Goal: Task Accomplishment & Management: Use online tool/utility

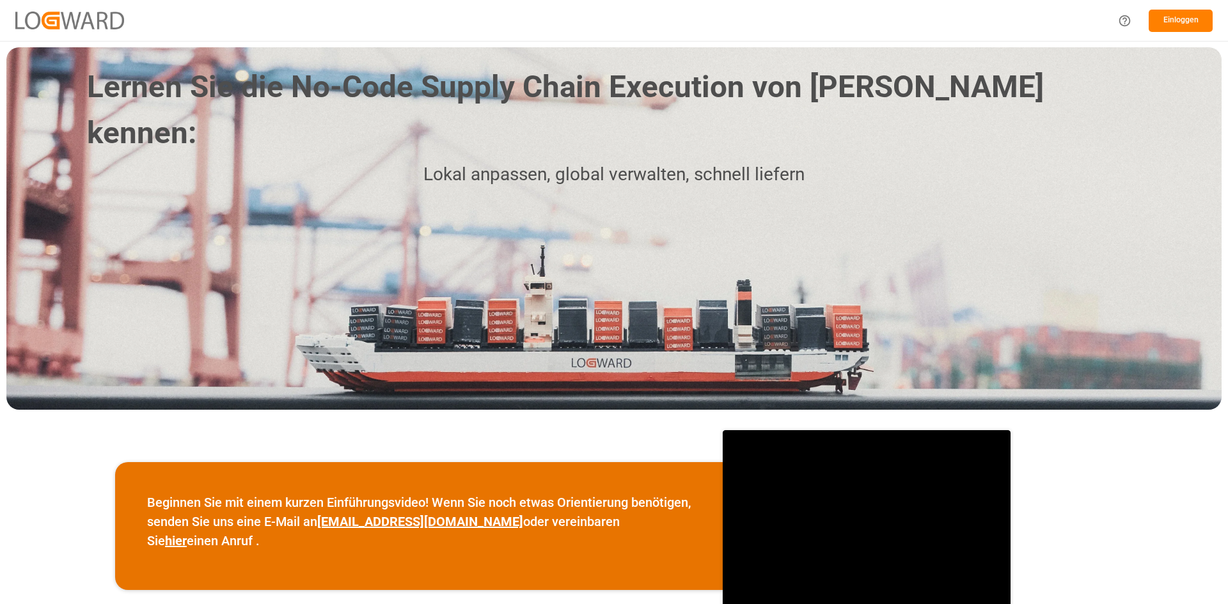
click at [1160, 22] on button "Einloggen" at bounding box center [1181, 21] width 64 height 22
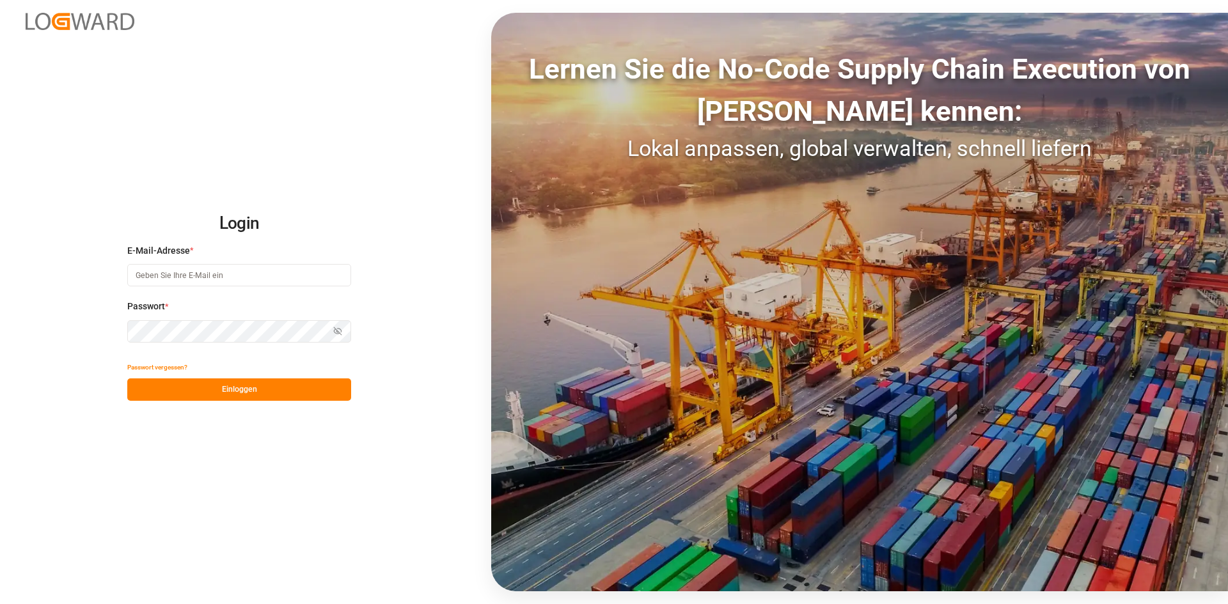
type input "[EMAIL_ADDRESS][DOMAIN_NAME]"
click at [249, 395] on font "Einloggen" at bounding box center [239, 390] width 35 height 12
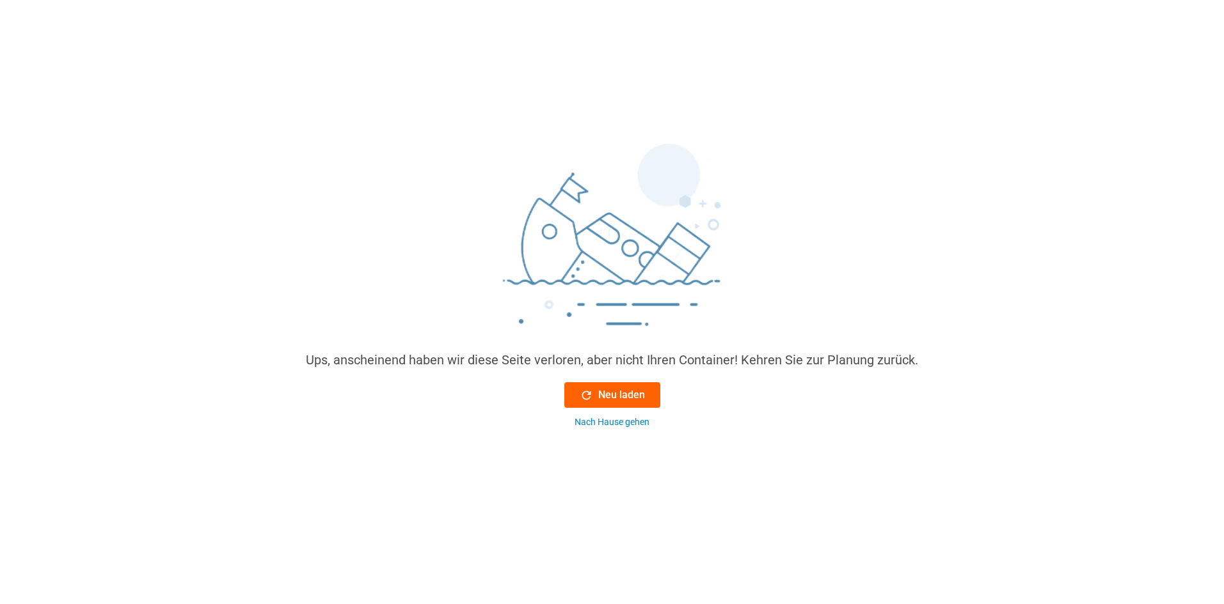
click at [622, 392] on font "Neu laden" at bounding box center [621, 395] width 47 height 12
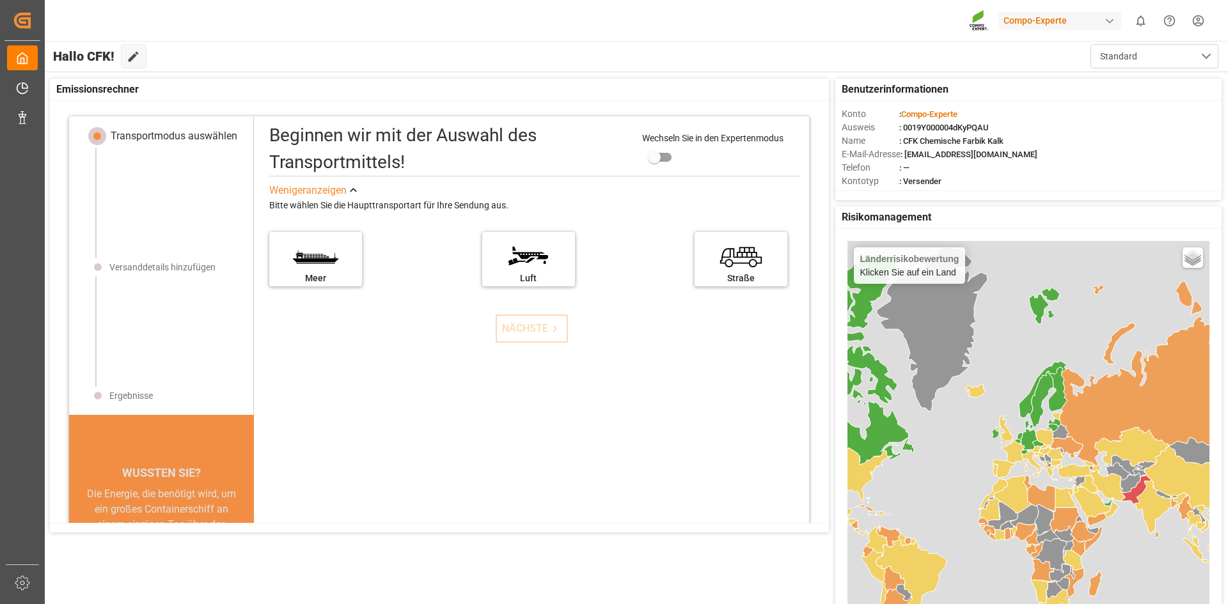
scroll to position [13, 0]
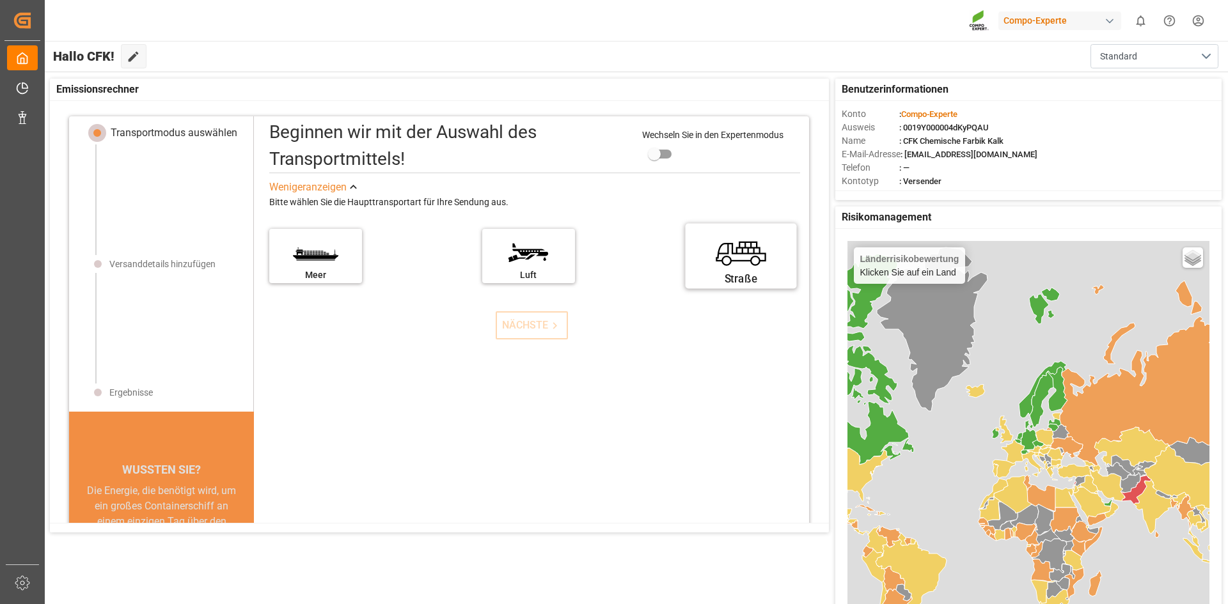
click at [724, 256] on label "Straße" at bounding box center [741, 252] width 96 height 54
click at [0, 0] on input "Straße" at bounding box center [0, 0] width 0 height 0
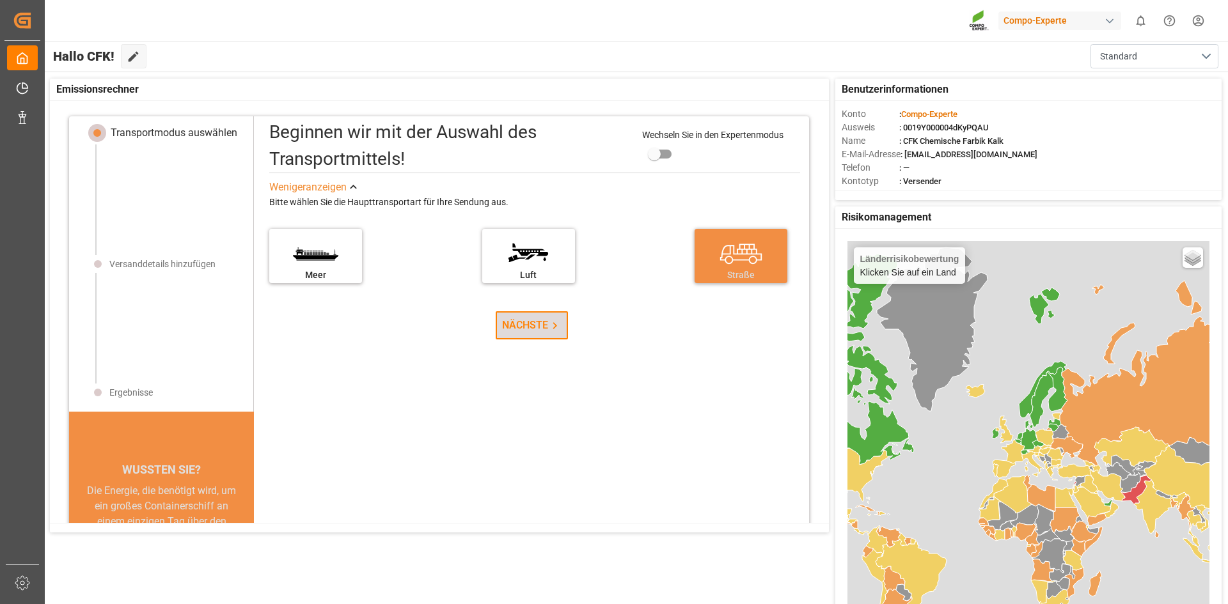
click at [536, 335] on button "NÄCHSTE" at bounding box center [532, 326] width 72 height 28
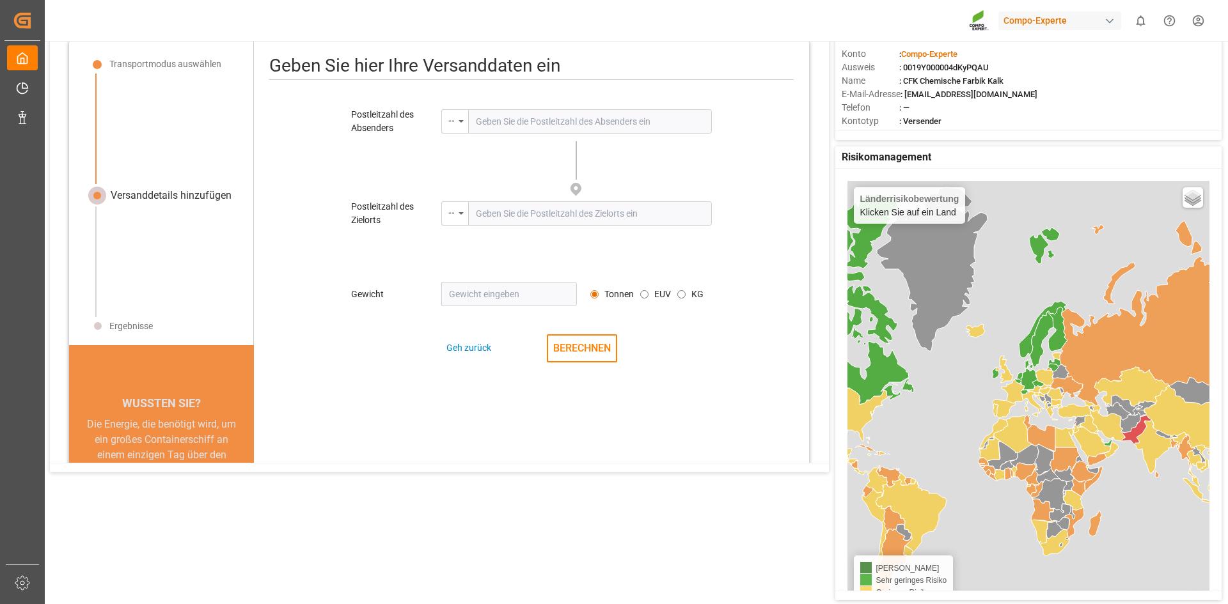
scroll to position [0, 0]
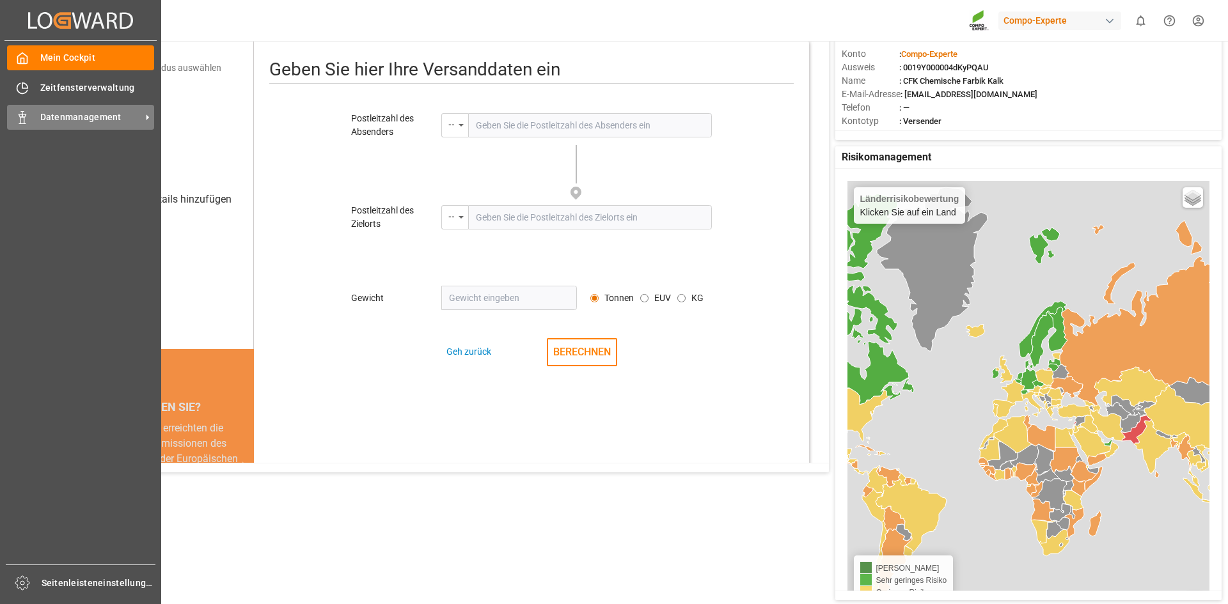
click at [111, 114] on font "Datenmanagement" at bounding box center [80, 117] width 81 height 10
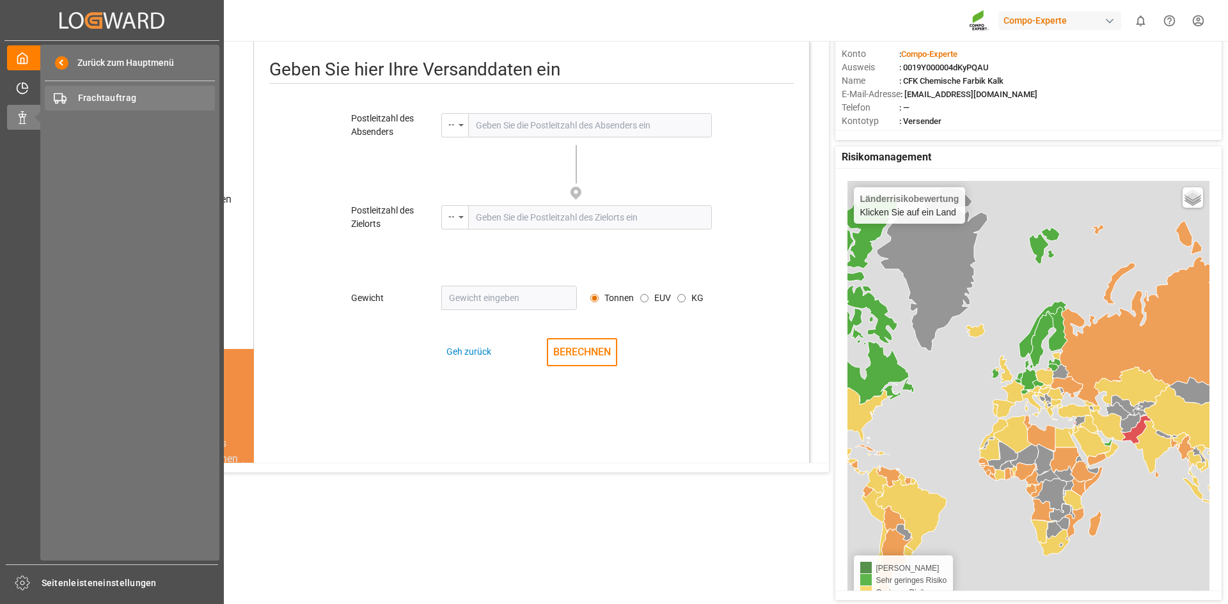
click at [126, 94] on font "Frachtauftrag" at bounding box center [107, 98] width 59 height 10
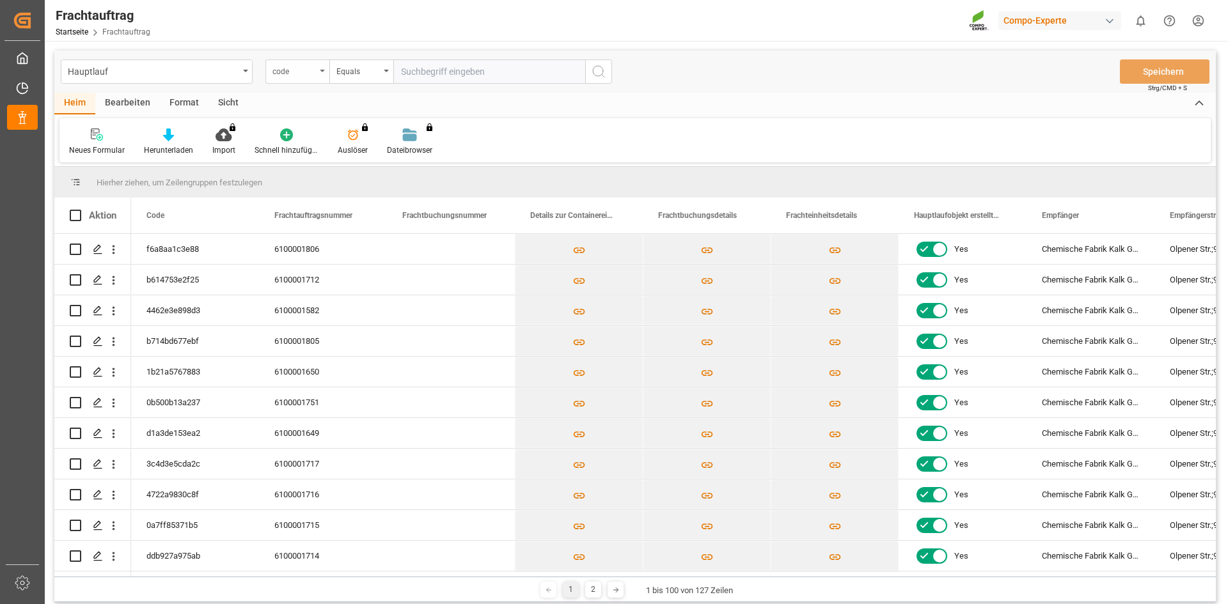
click at [318, 69] on div "code" at bounding box center [297, 71] width 64 height 24
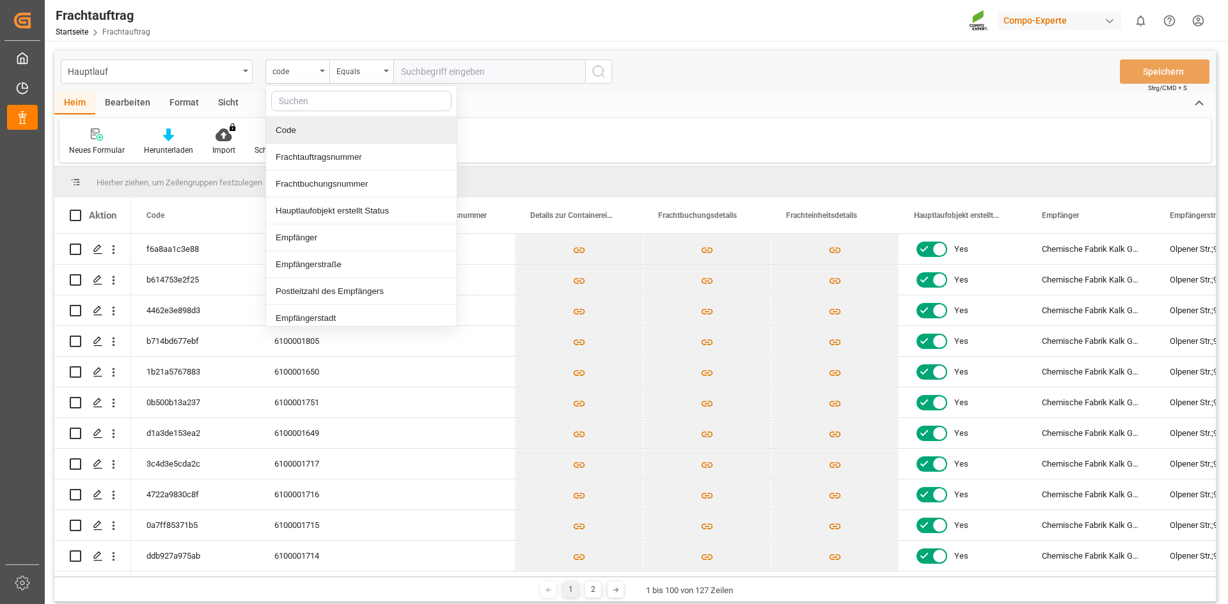
click at [312, 95] on input "text" at bounding box center [361, 101] width 180 height 20
click at [578, 145] on div "Neues Formular Herunterladen Import Sie haben keine Berechtigung für diese Funk…" at bounding box center [634, 140] width 1151 height 44
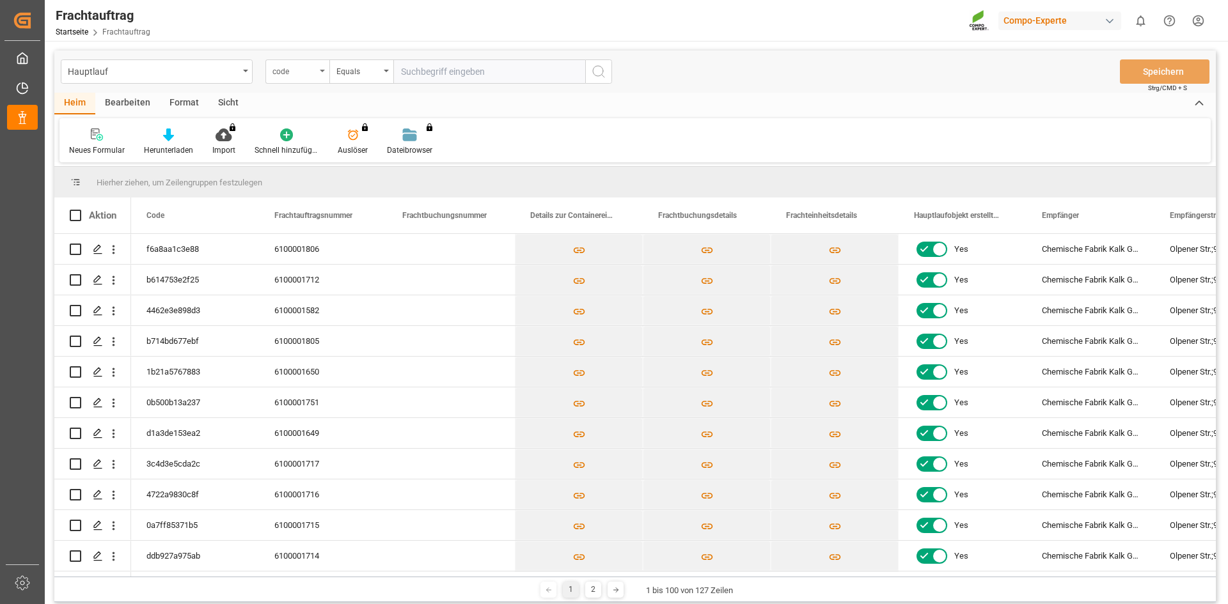
click at [290, 63] on div "code" at bounding box center [293, 70] width 43 height 15
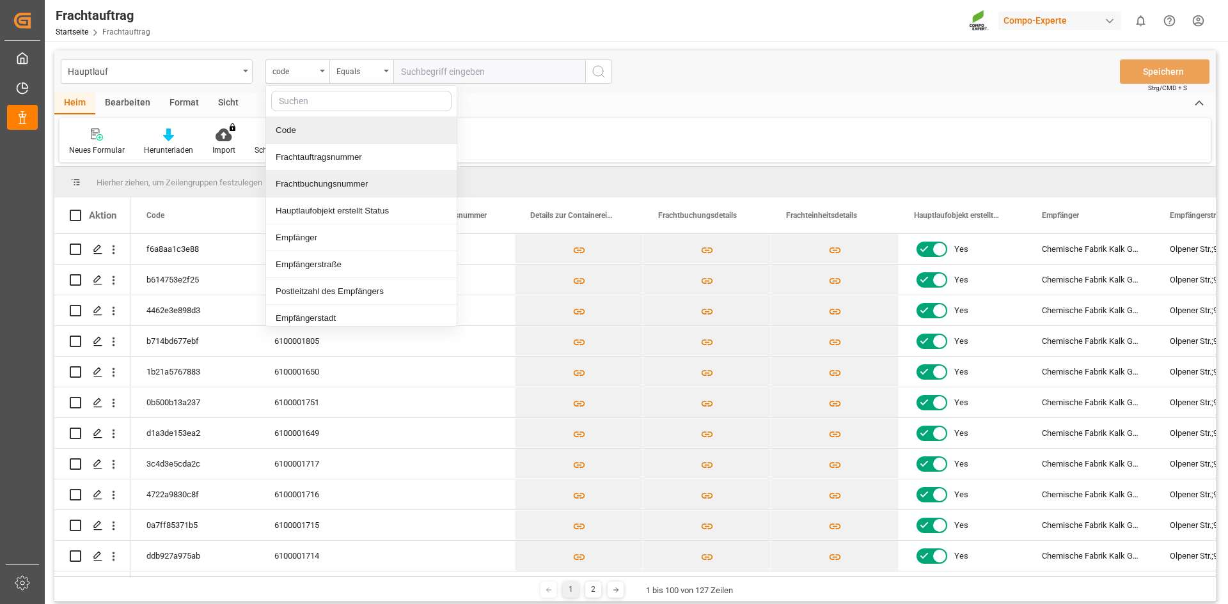
click at [320, 189] on div "Frachtbuchungsnummer" at bounding box center [361, 184] width 191 height 27
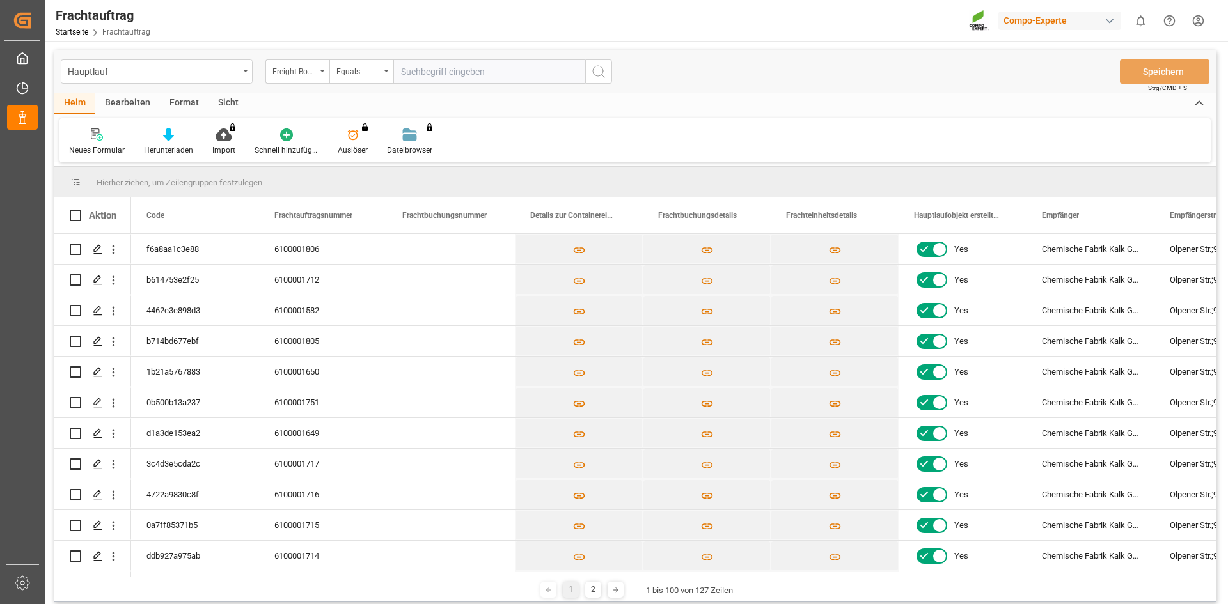
click at [443, 70] on input "text" at bounding box center [489, 71] width 192 height 24
type input "6100001709"
click at [601, 79] on icon "Suchschaltfläche" at bounding box center [598, 71] width 15 height 15
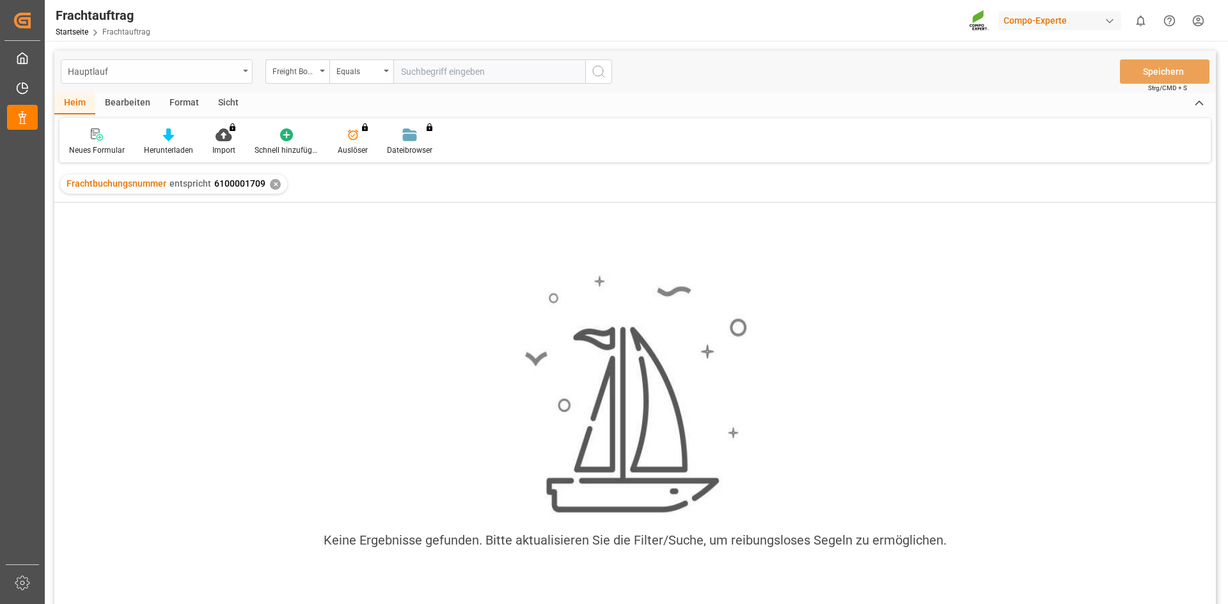
click at [216, 68] on div "Hauptlauf" at bounding box center [153, 71] width 171 height 16
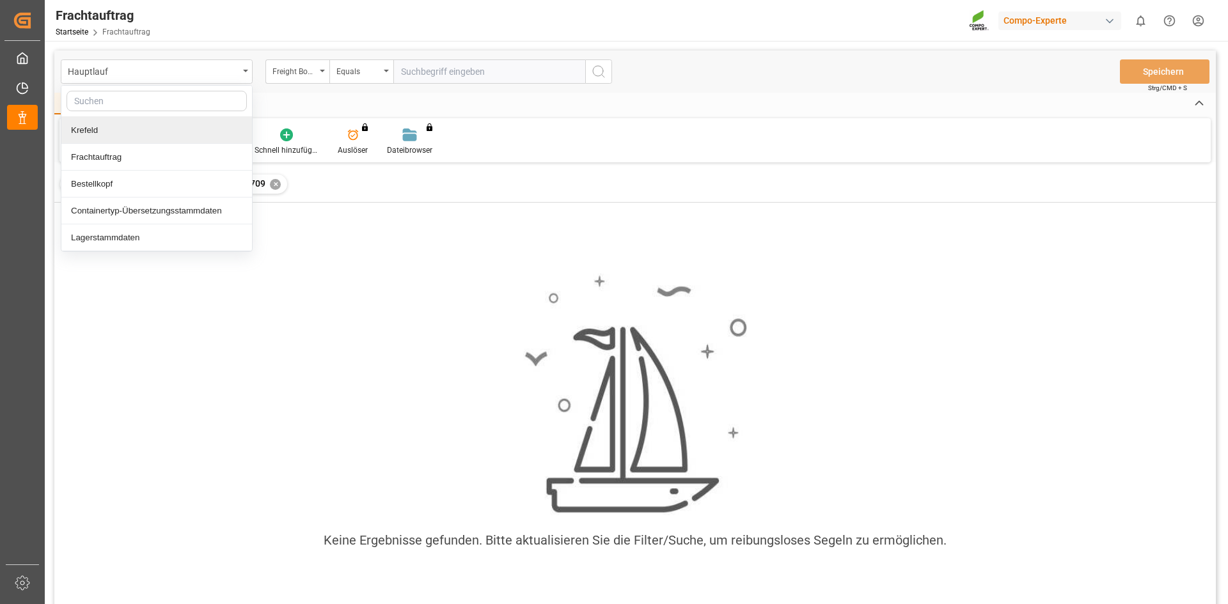
click at [95, 123] on div "Krefeld" at bounding box center [156, 130] width 191 height 27
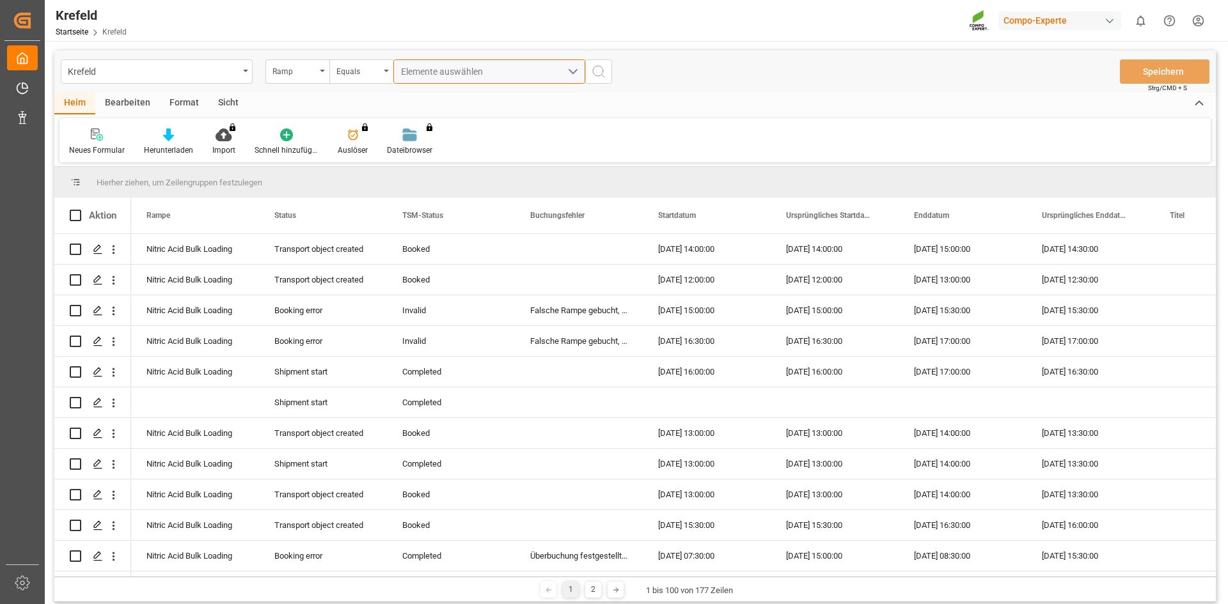
click at [459, 70] on font "Elemente auswählen" at bounding box center [442, 72] width 82 height 10
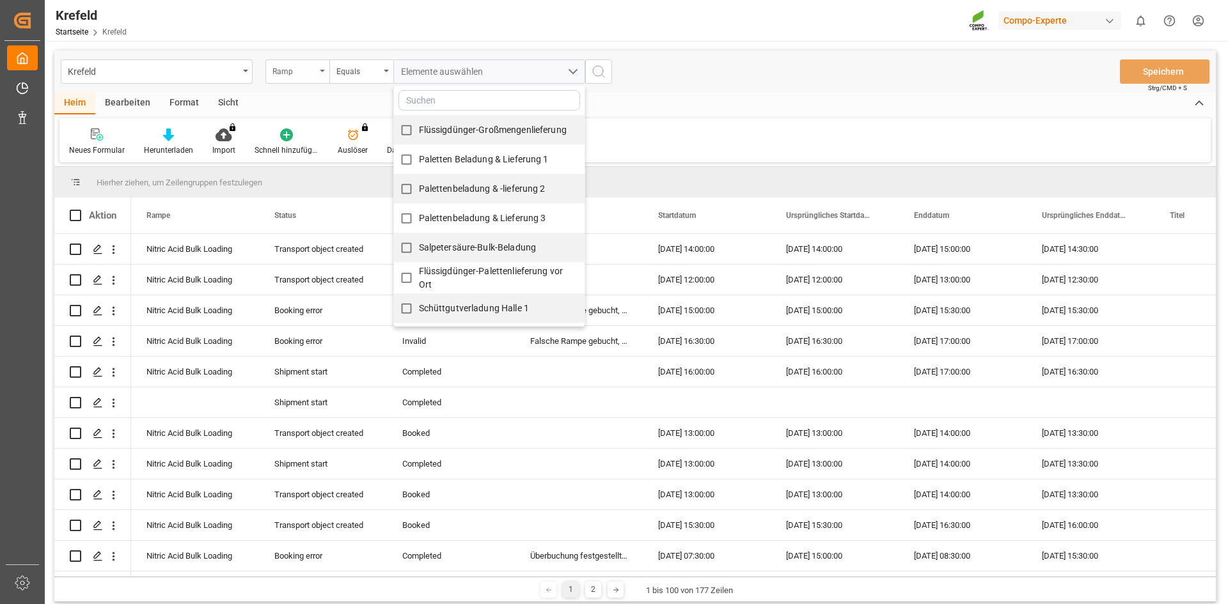
click at [294, 68] on div "Ramp" at bounding box center [293, 70] width 43 height 15
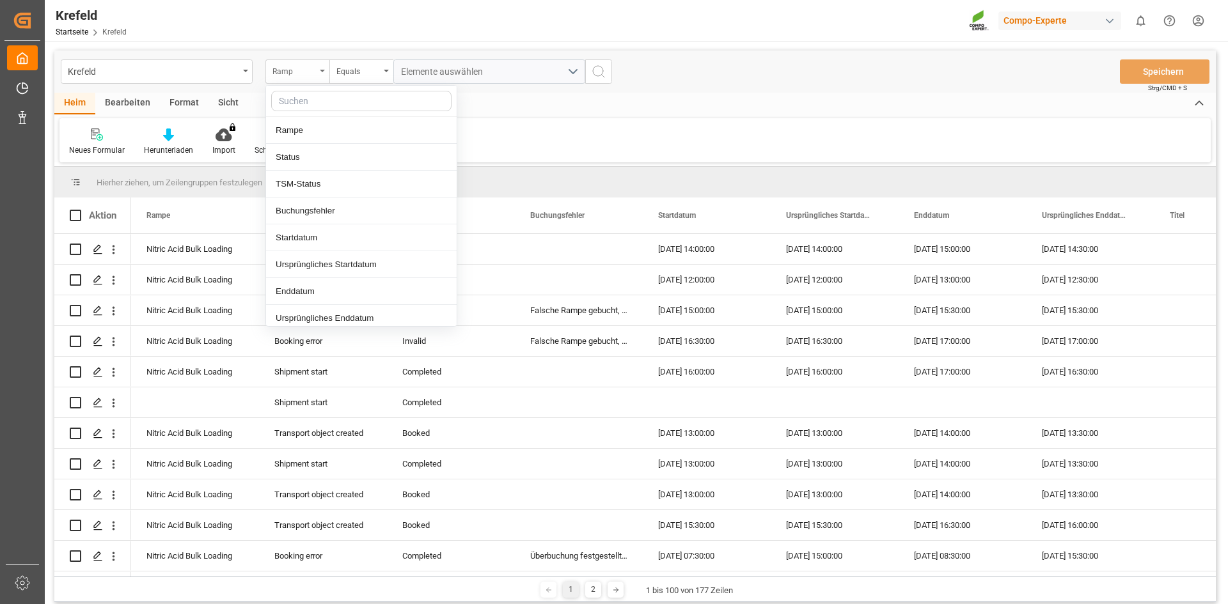
click at [294, 68] on div "Ramp" at bounding box center [293, 70] width 43 height 15
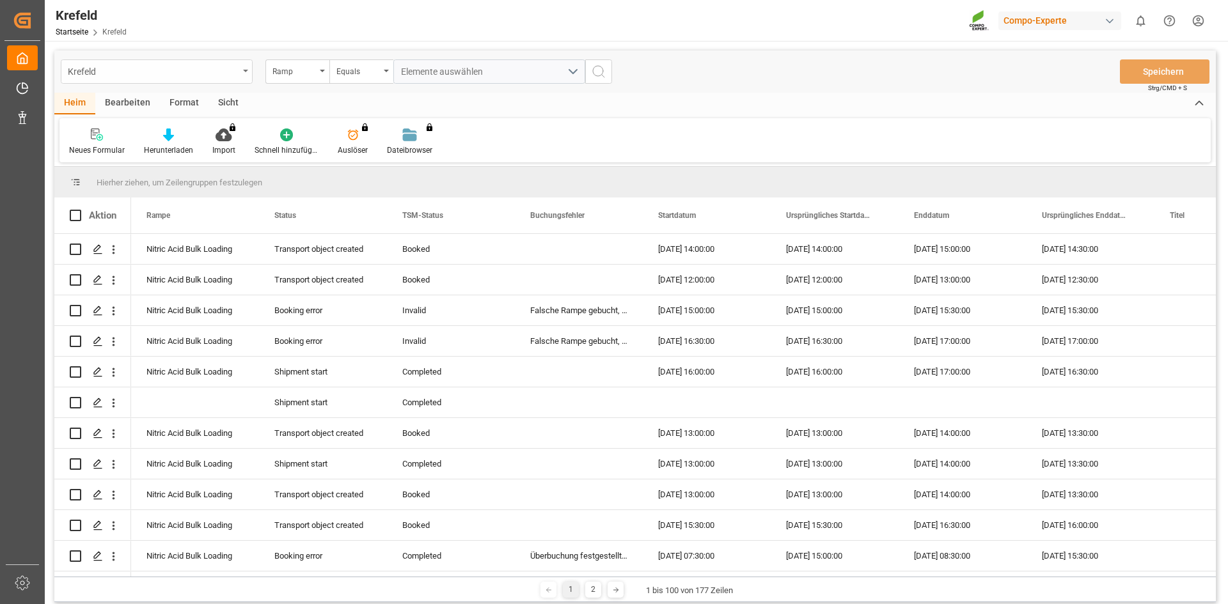
click at [226, 67] on div "Krefeld" at bounding box center [153, 71] width 171 height 16
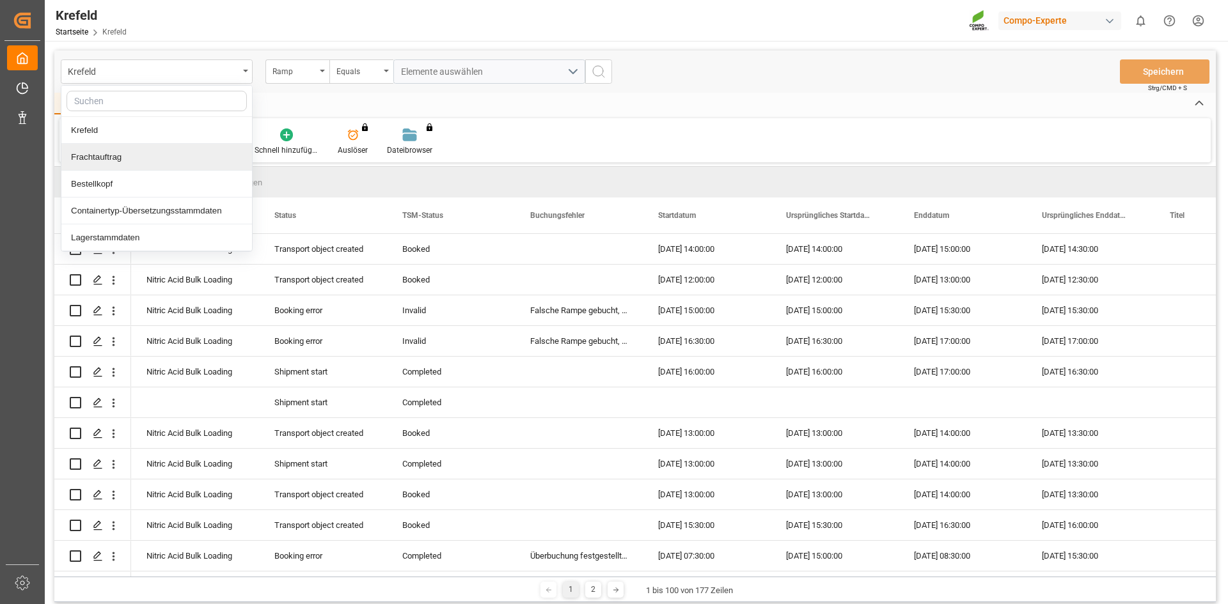
click at [132, 155] on div "Frachtauftrag" at bounding box center [156, 157] width 191 height 27
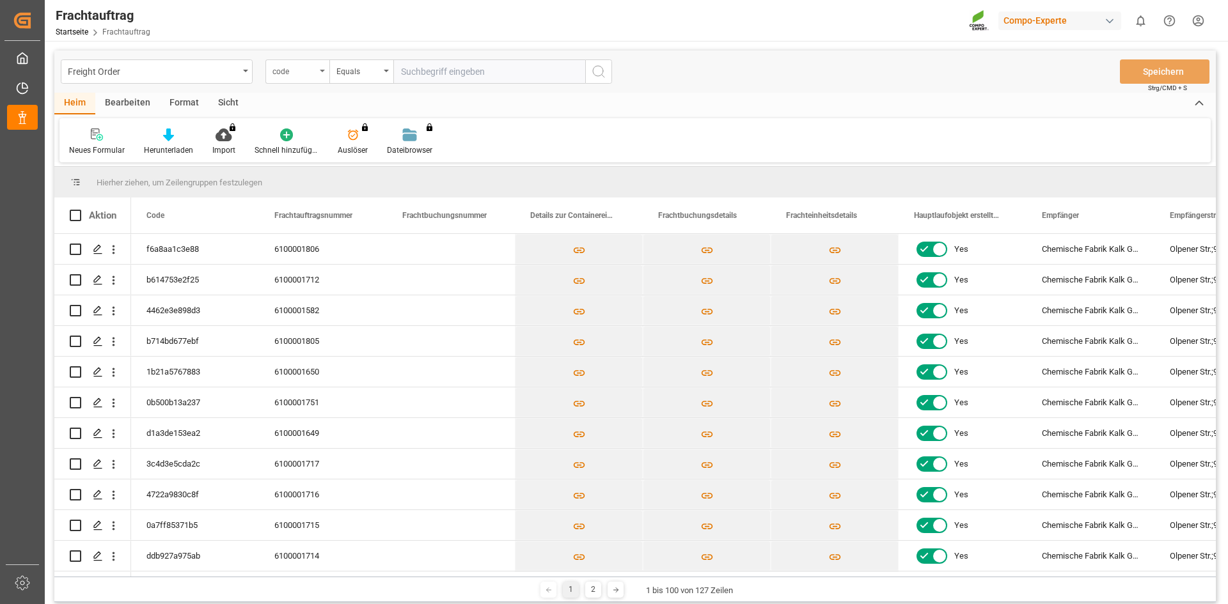
click at [301, 70] on div "code" at bounding box center [293, 70] width 43 height 15
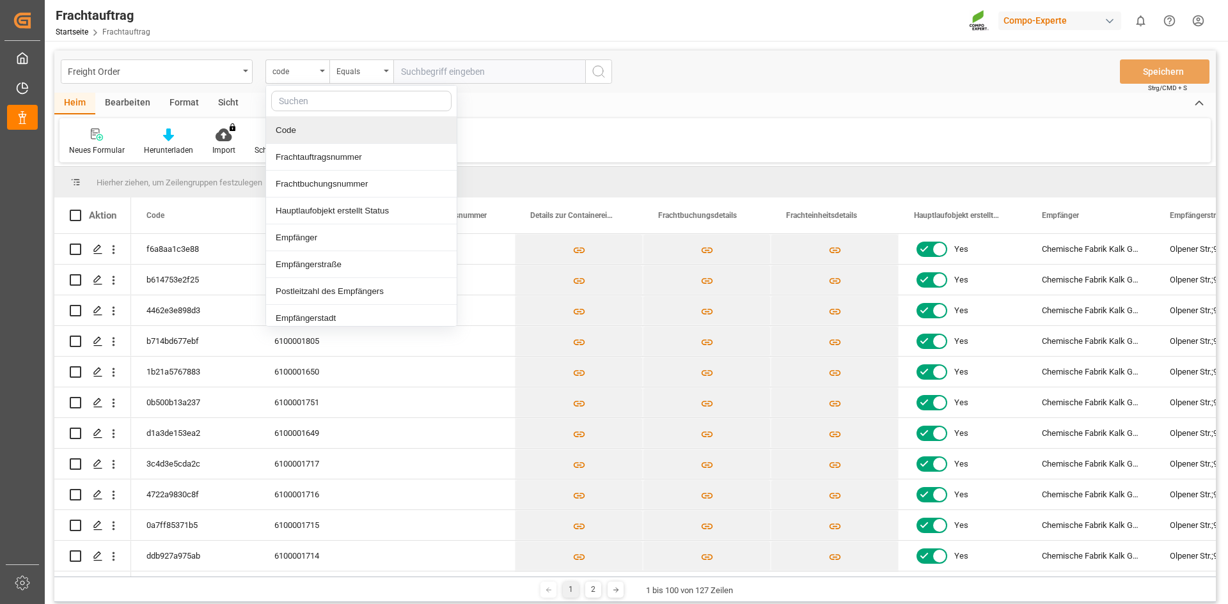
click at [488, 61] on input "text" at bounding box center [489, 71] width 192 height 24
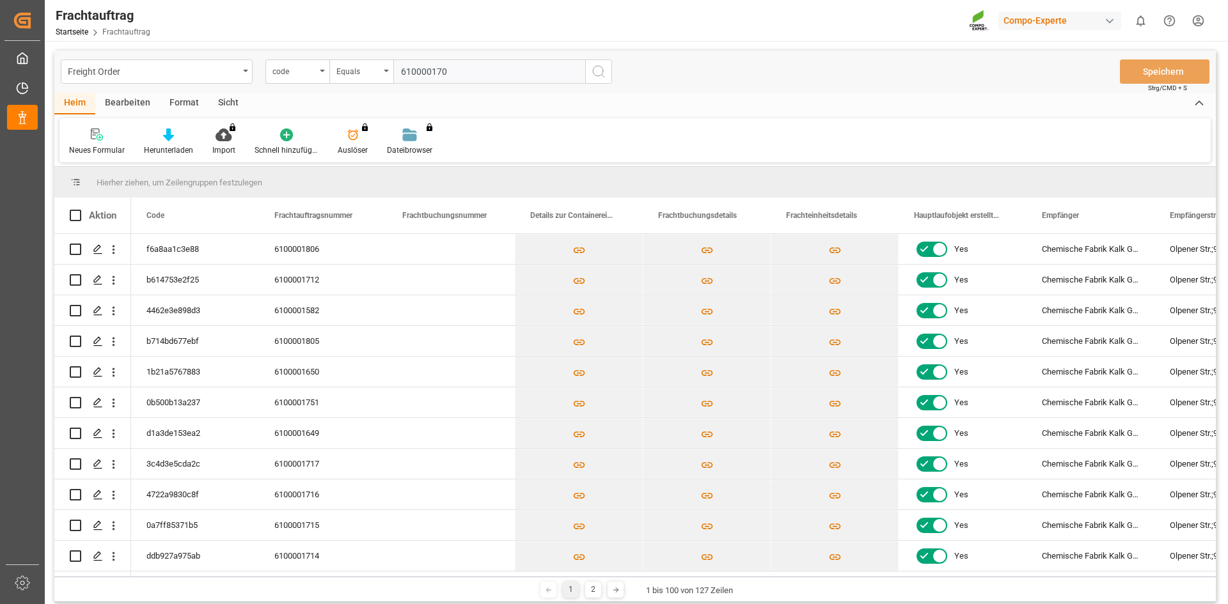
type input "6100001709"
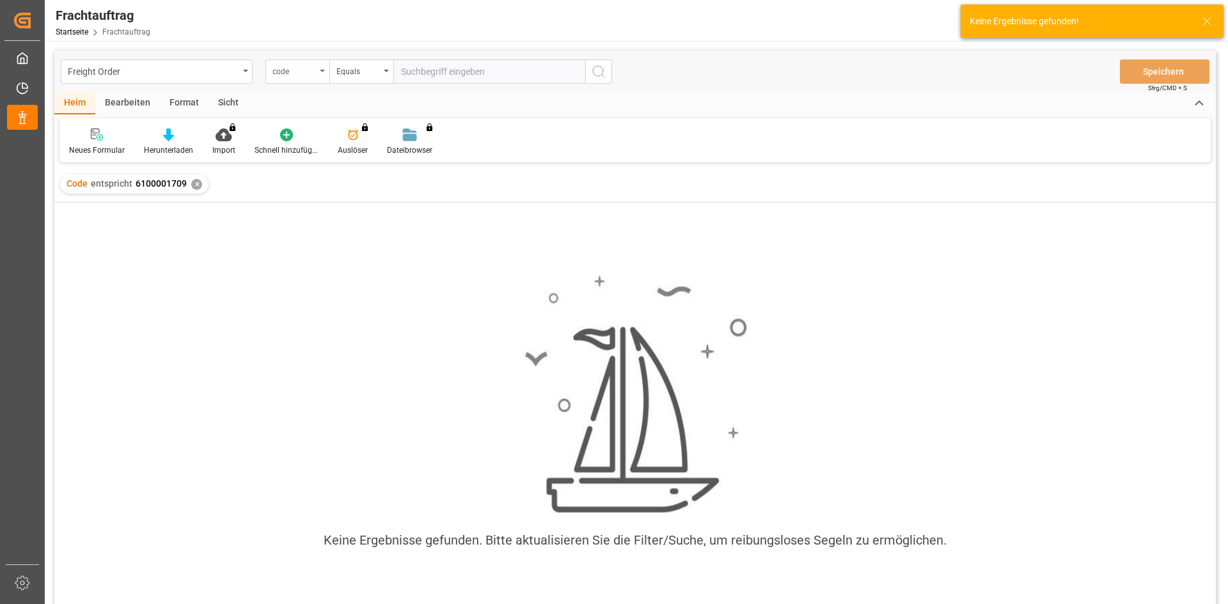
click at [324, 74] on div "code" at bounding box center [297, 71] width 64 height 24
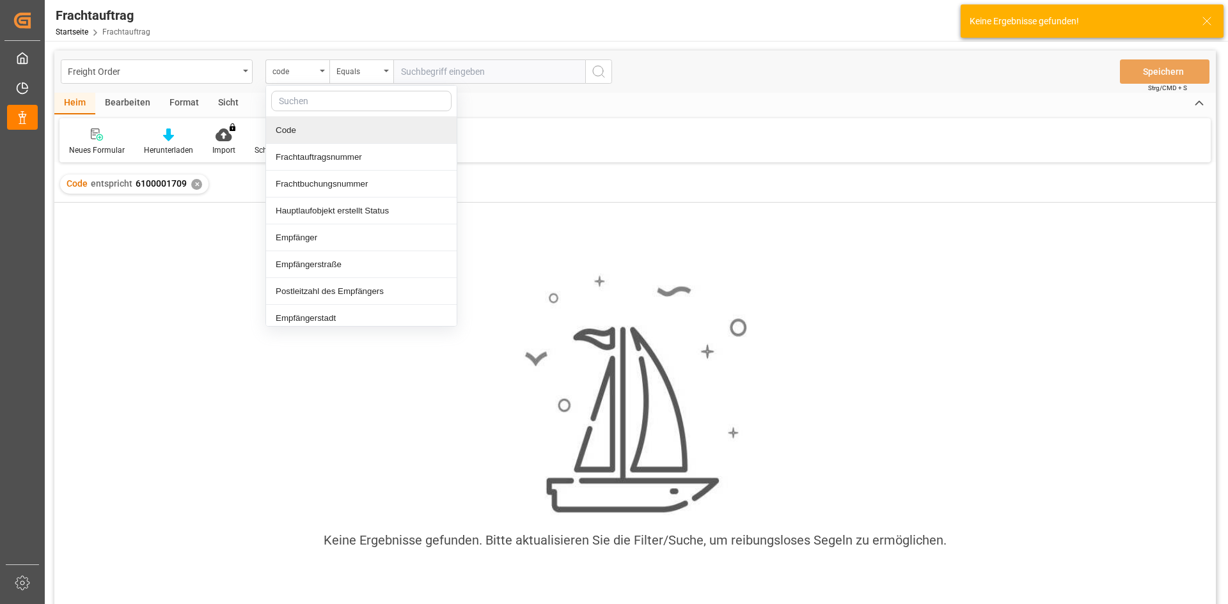
click at [455, 76] on input "text" at bounding box center [489, 71] width 192 height 24
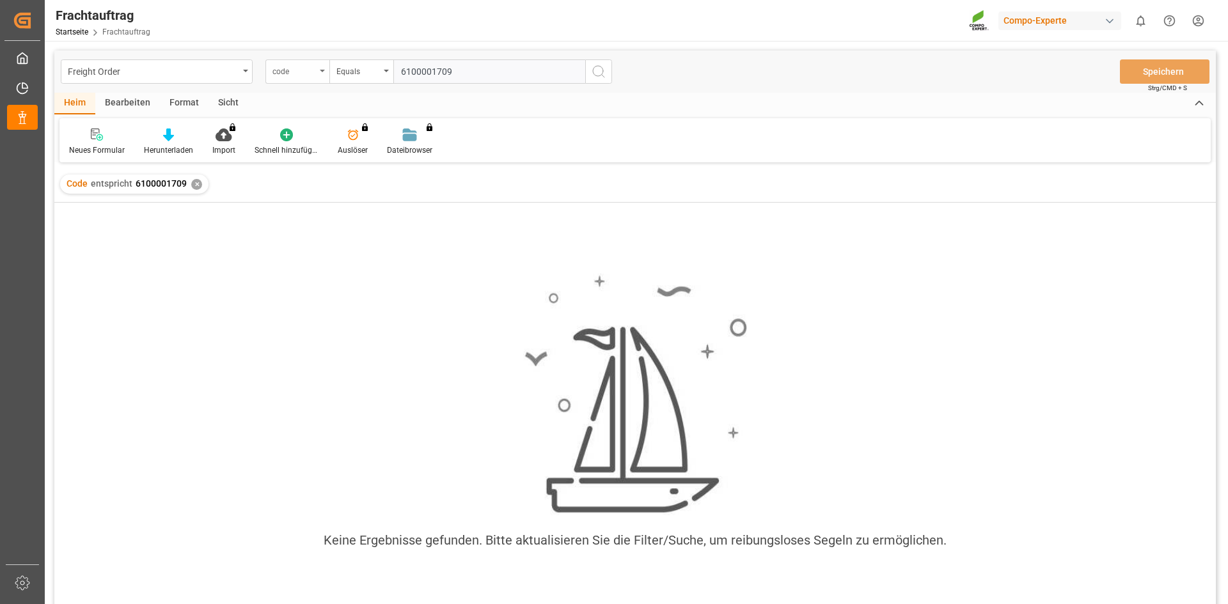
type input "6100001709"
click at [312, 73] on div "code" at bounding box center [293, 70] width 43 height 15
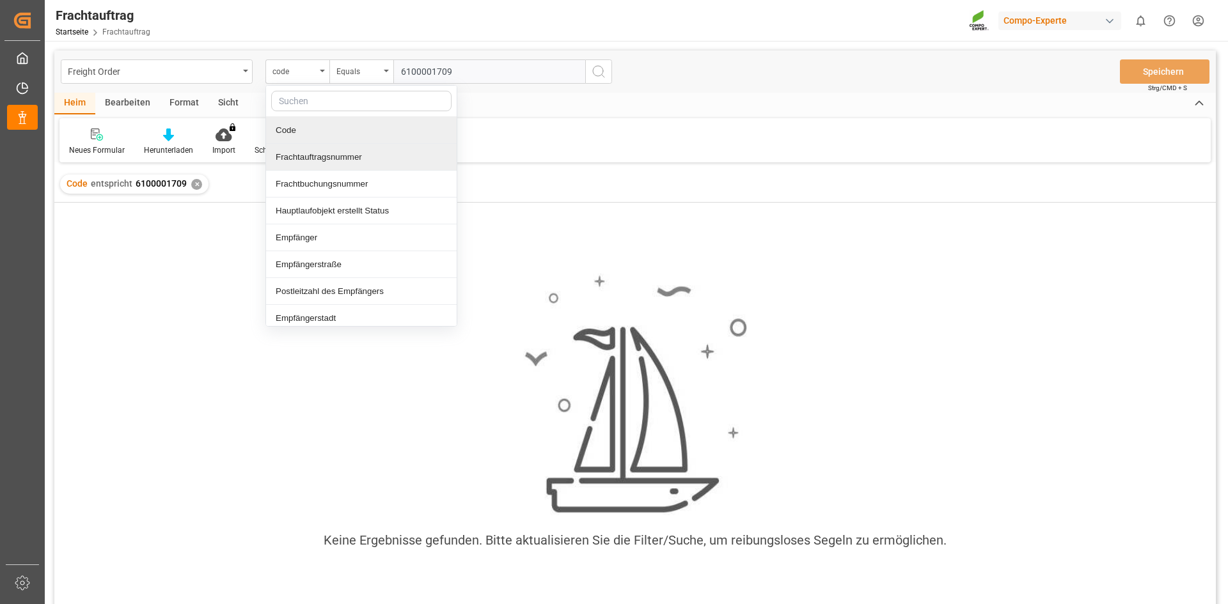
click at [346, 159] on font "Frachtauftragsnummer" at bounding box center [319, 157] width 86 height 10
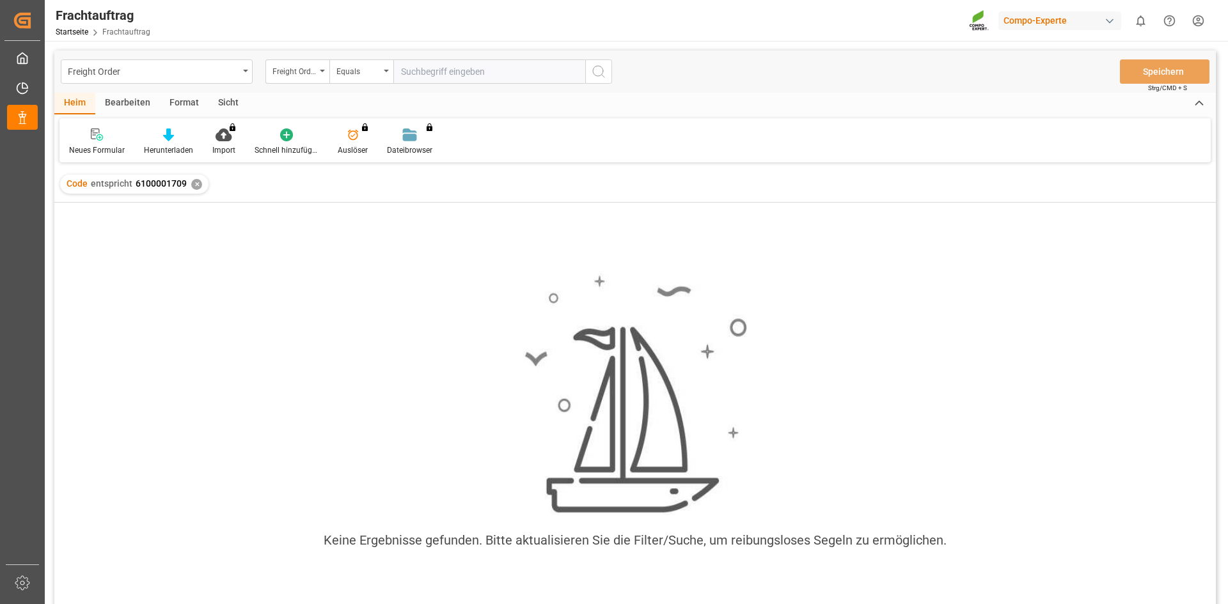
click at [497, 63] on input "text" at bounding box center [489, 71] width 192 height 24
drag, startPoint x: 463, startPoint y: 67, endPoint x: 305, endPoint y: 69, distance: 158.0
click at [305, 69] on div "Freight Order Number Equals 6100001709" at bounding box center [438, 71] width 347 height 24
type input "6100001709"
click at [606, 76] on button "Suchschaltfläche" at bounding box center [598, 71] width 27 height 24
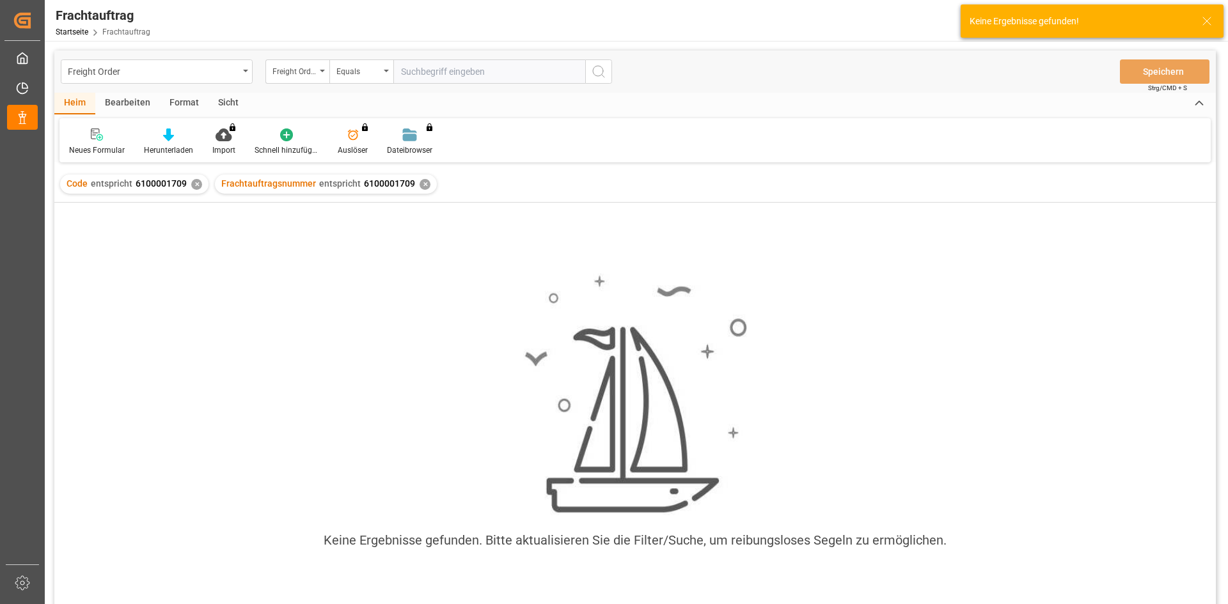
click at [194, 184] on div "✕" at bounding box center [196, 184] width 11 height 11
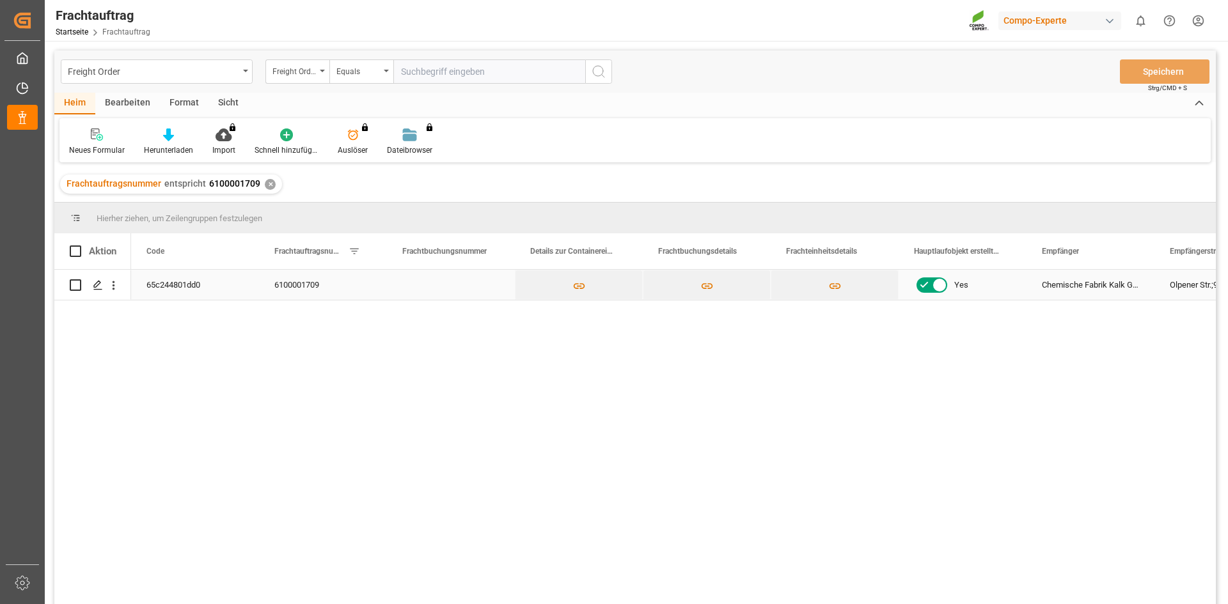
click at [77, 285] on input "Drücken Sie die Leertaste, um die Zeilenauswahl umzuschalten (nicht markiert)." at bounding box center [76, 286] width 12 height 12
checkbox input "true"
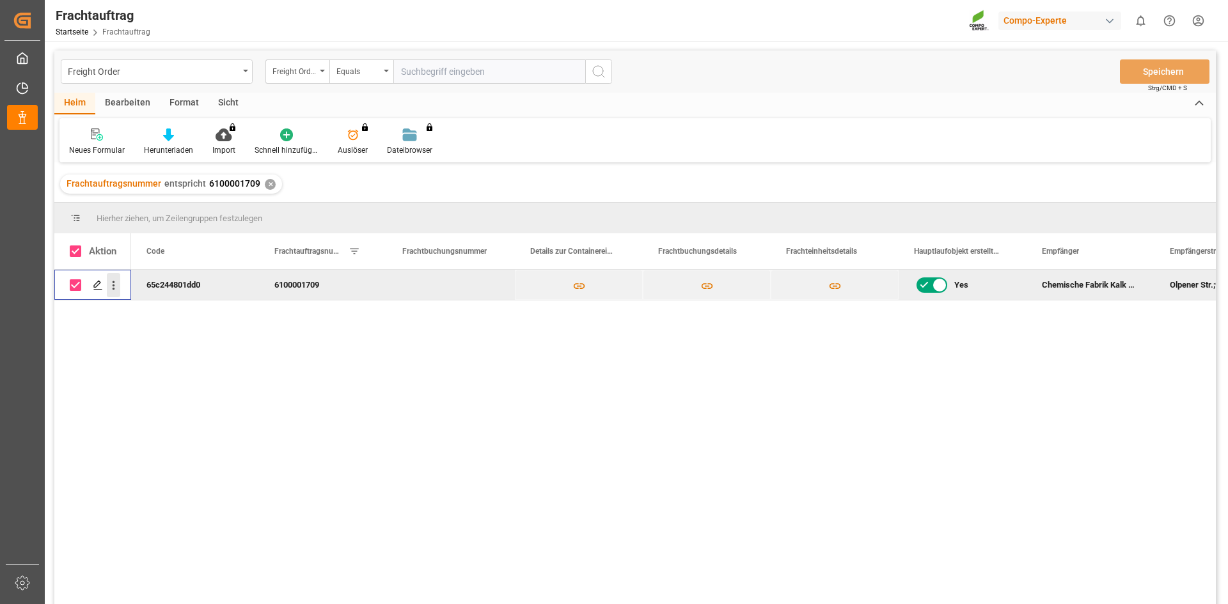
click at [112, 288] on icon "open menu" at bounding box center [113, 285] width 13 height 13
click at [68, 377] on div "Open in new tab Duplicate this row Send Email Create and Link Child Object Dele…" at bounding box center [635, 439] width 1162 height 338
click at [99, 286] on icon "Press SPACE to deselect this row." at bounding box center [98, 285] width 10 height 10
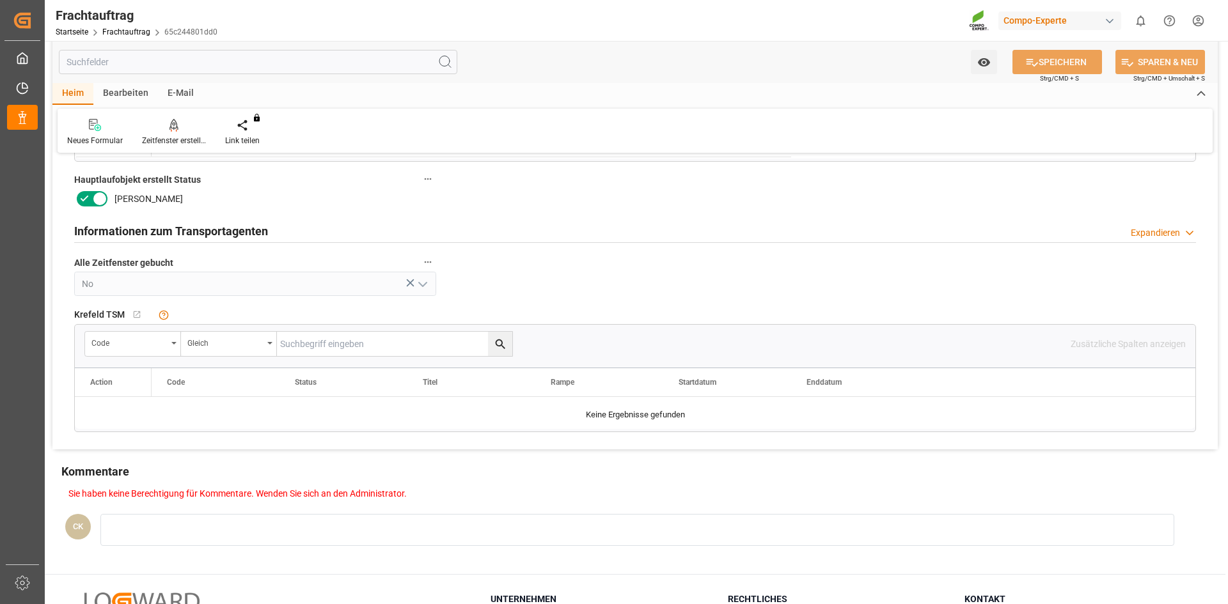
scroll to position [512, 0]
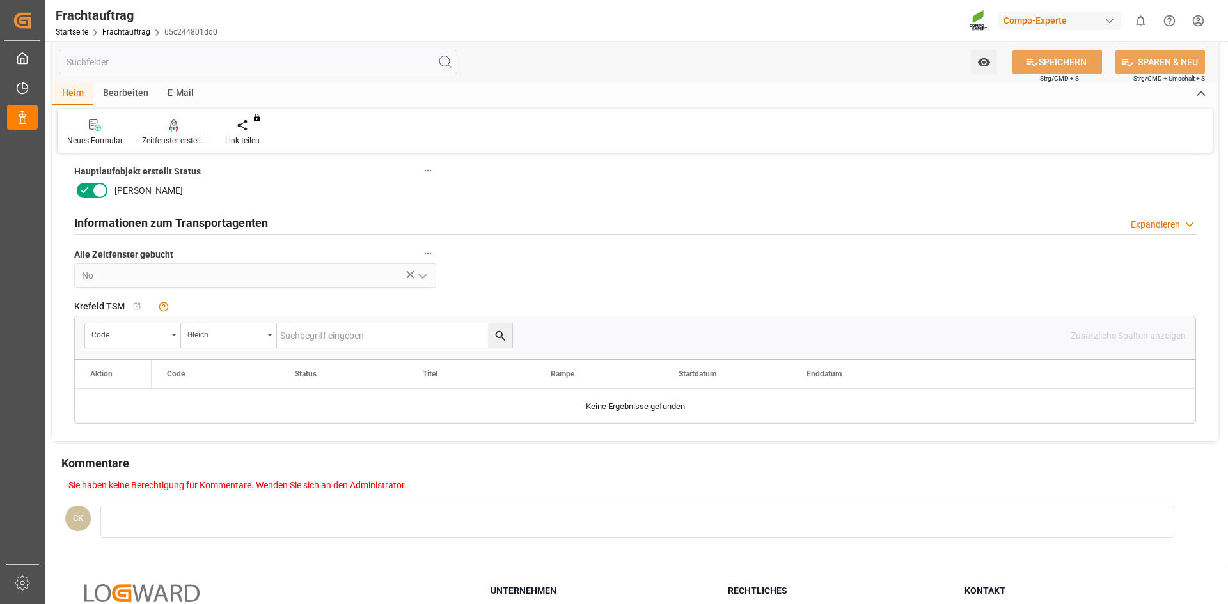
click at [175, 127] on icon at bounding box center [174, 125] width 9 height 13
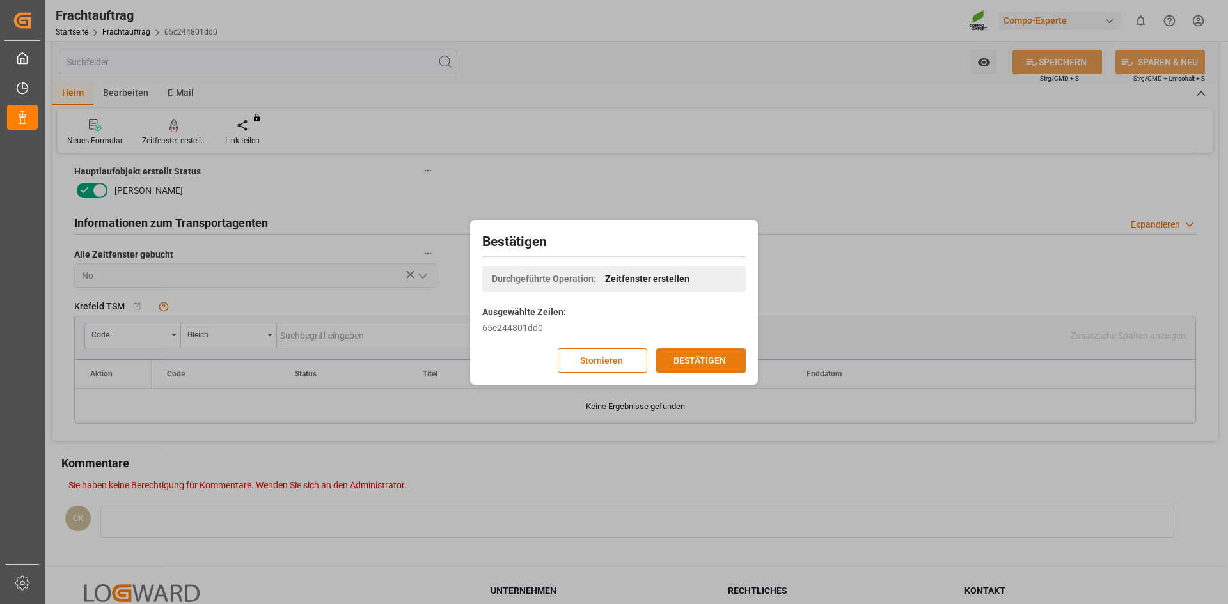
click at [698, 358] on font "BESTÄTIGEN" at bounding box center [700, 360] width 52 height 10
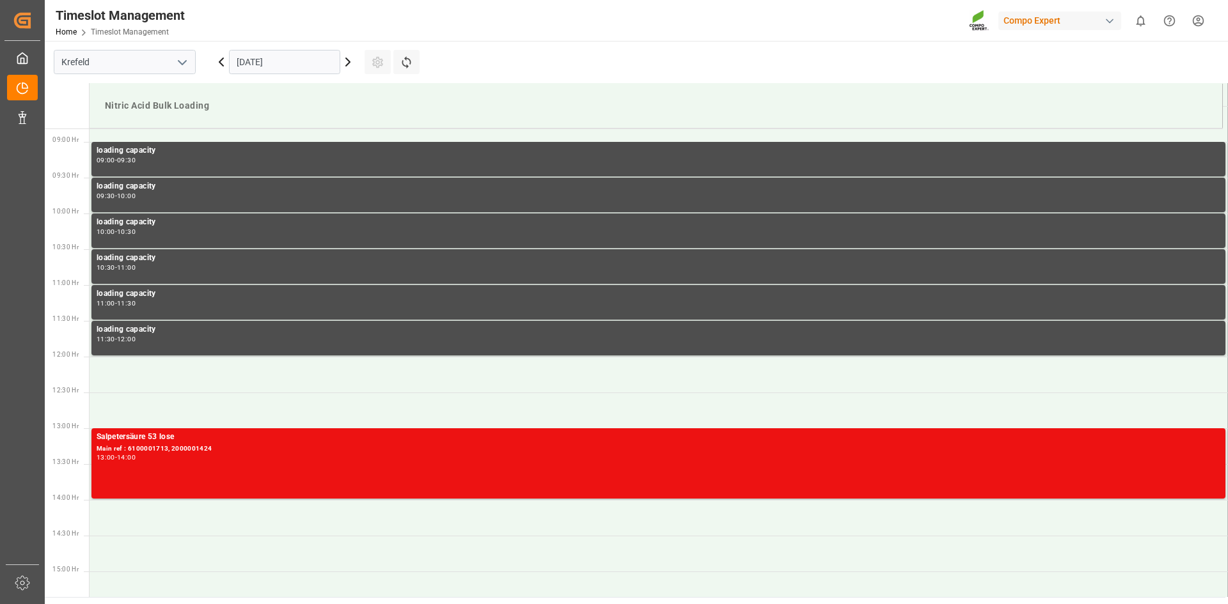
scroll to position [636, 0]
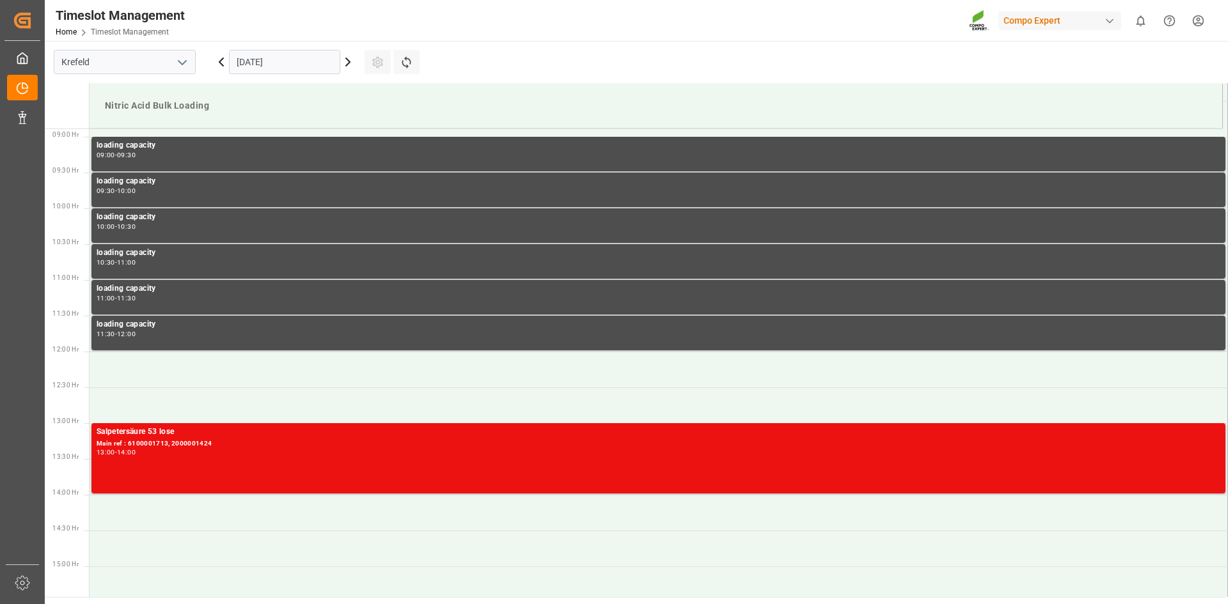
click at [348, 63] on icon at bounding box center [348, 62] width 4 height 8
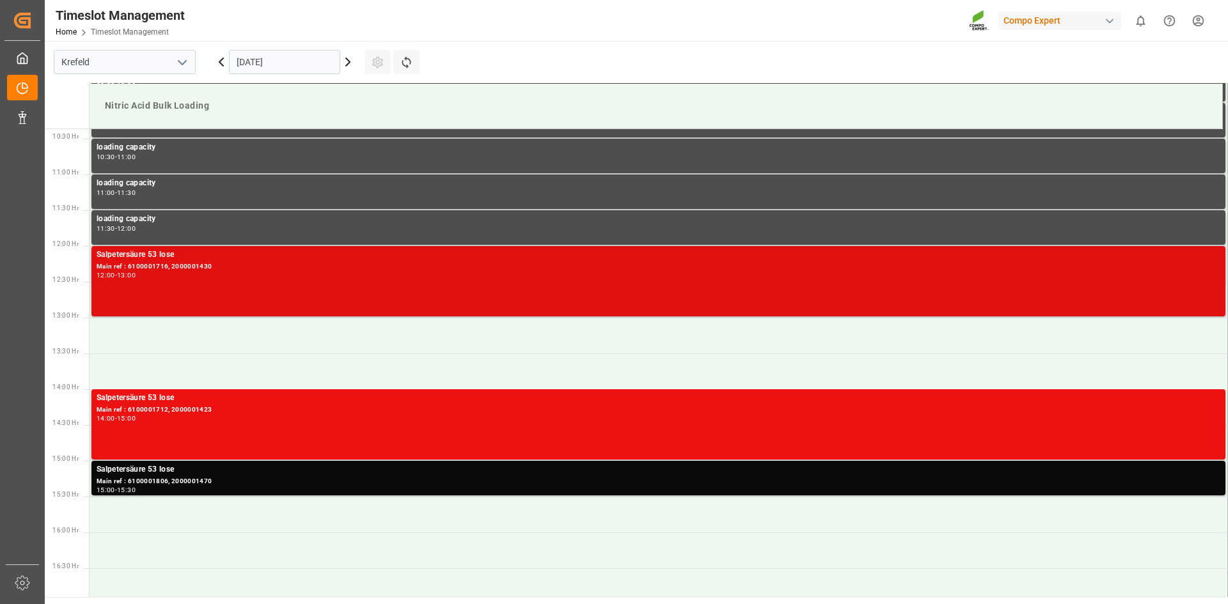
scroll to position [764, 0]
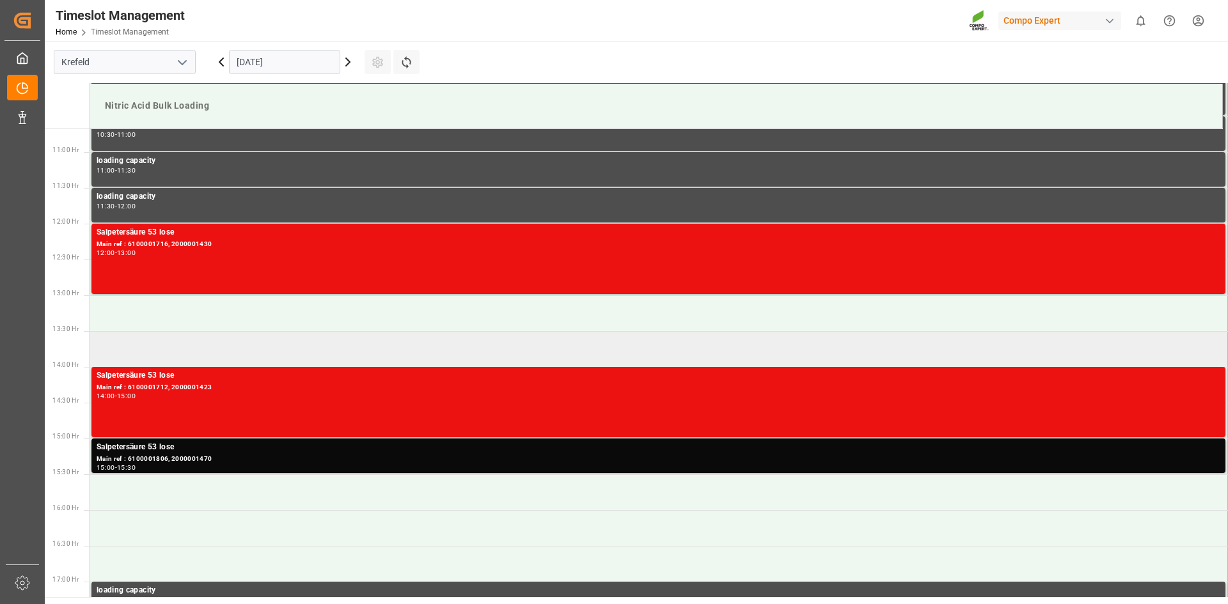
click at [127, 351] on td at bounding box center [659, 349] width 1139 height 36
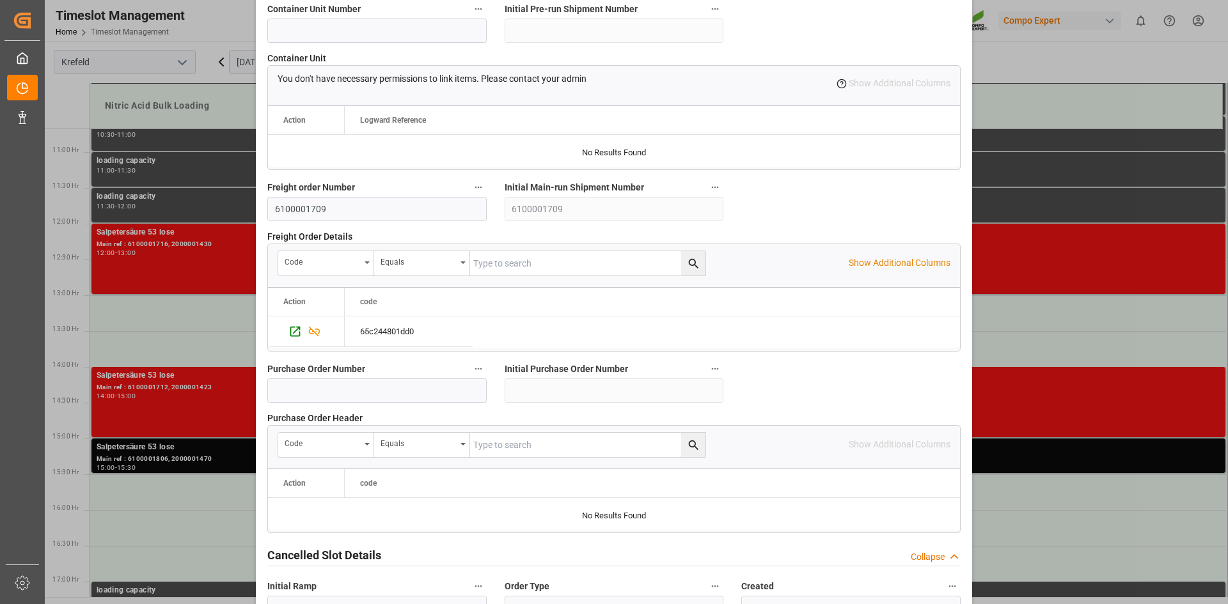
scroll to position [1167, 0]
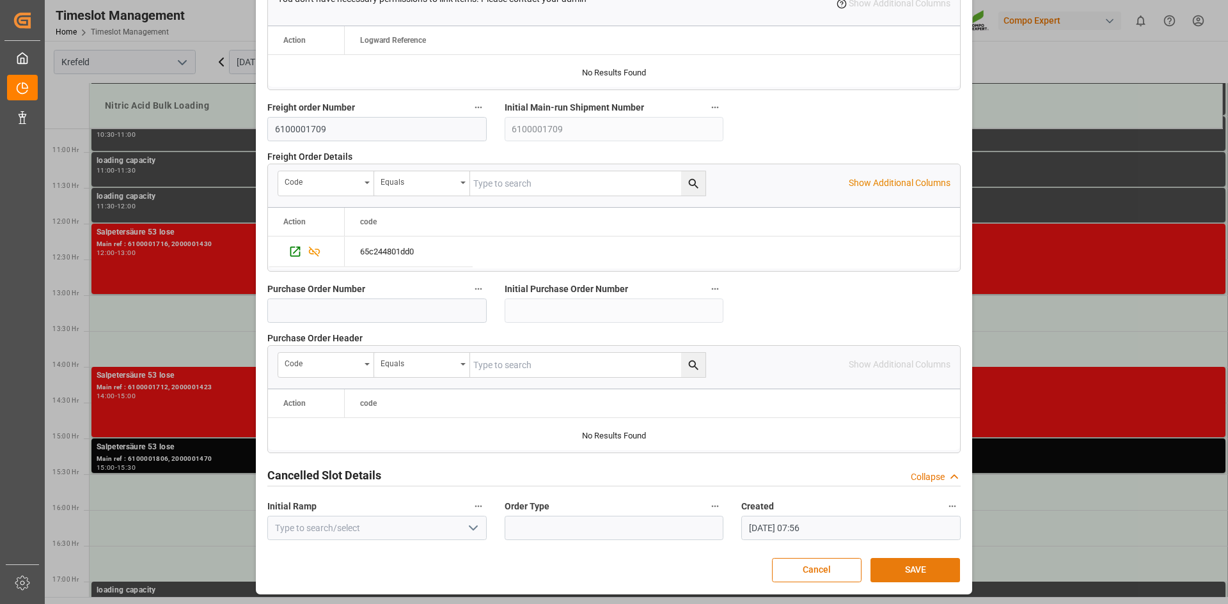
click at [929, 567] on button "SAVE" at bounding box center [916, 570] width 90 height 24
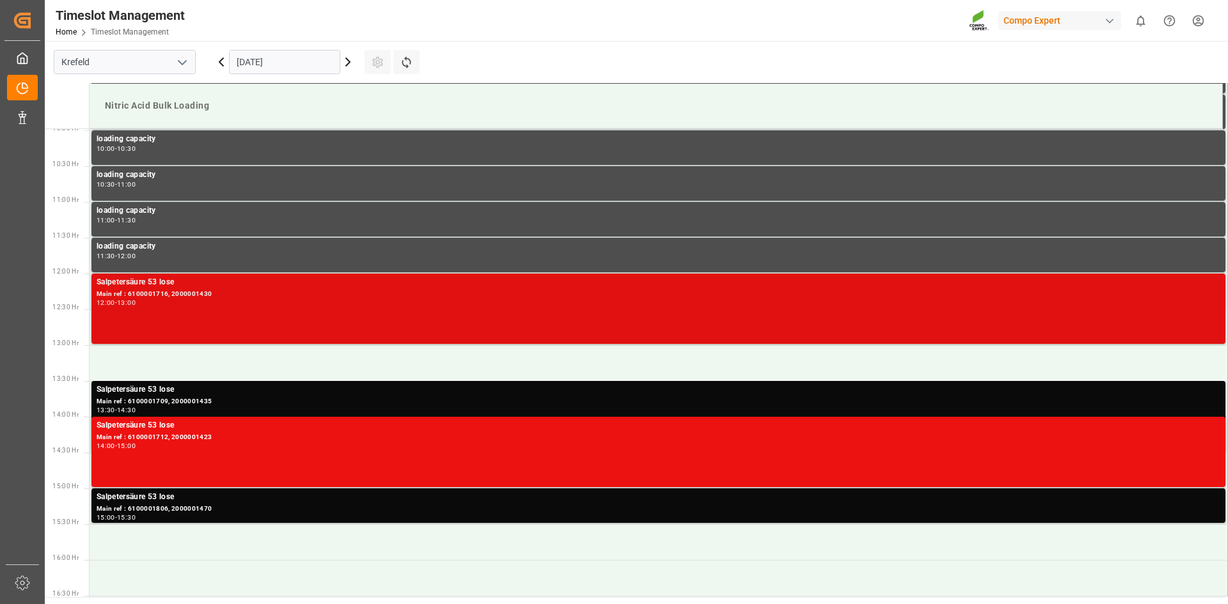
scroll to position [768, 0]
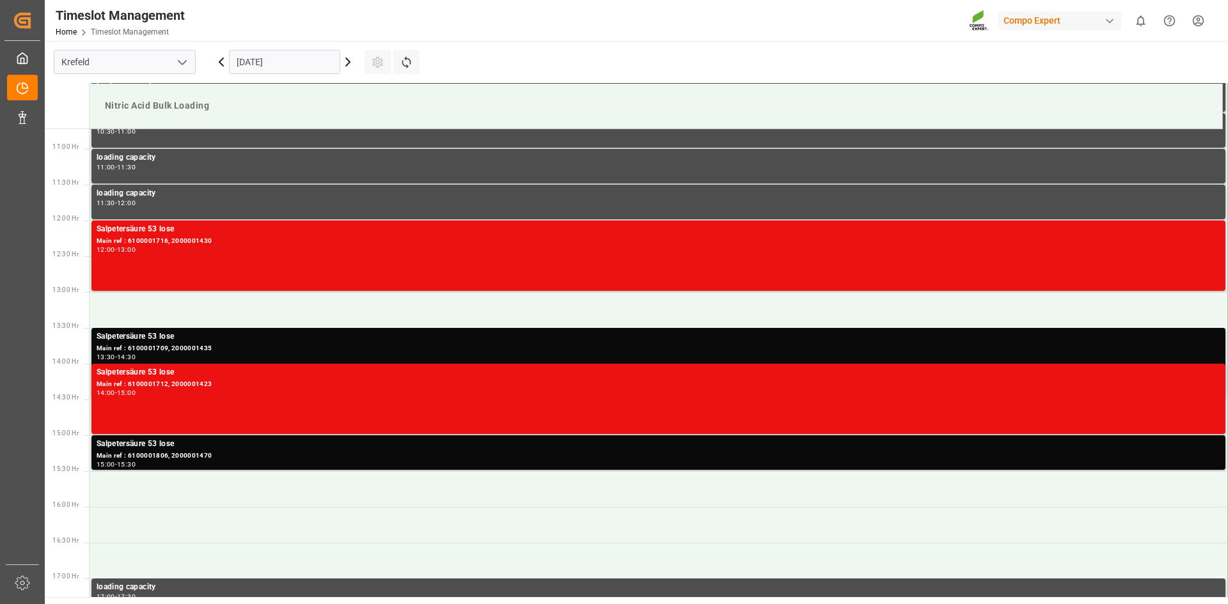
click at [351, 57] on icon at bounding box center [347, 61] width 15 height 15
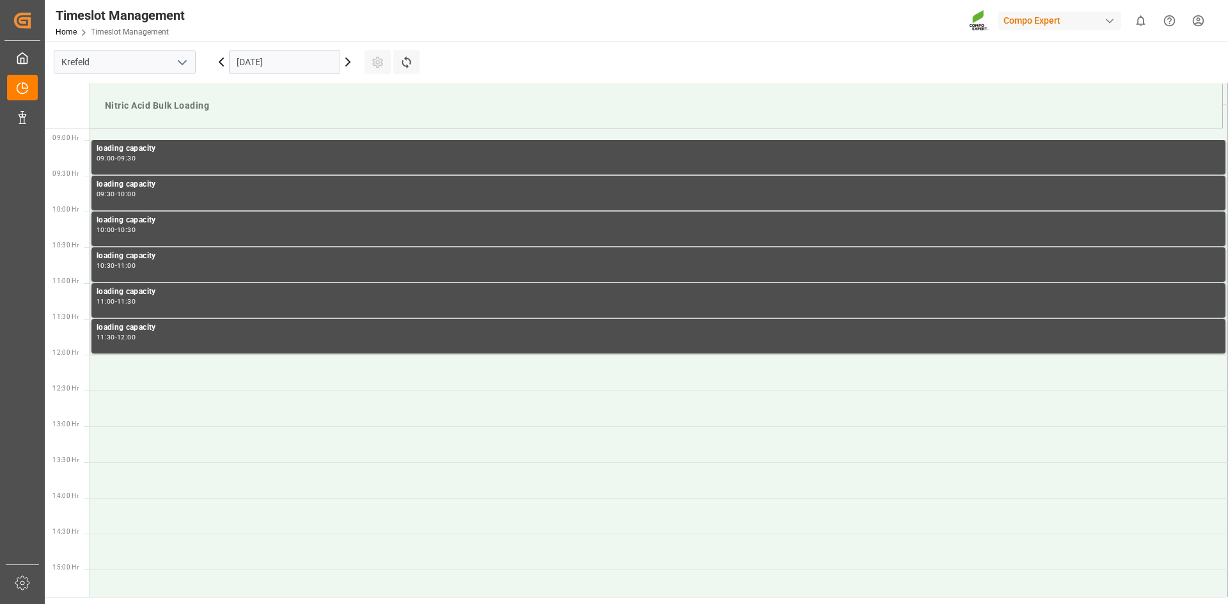
scroll to position [636, 0]
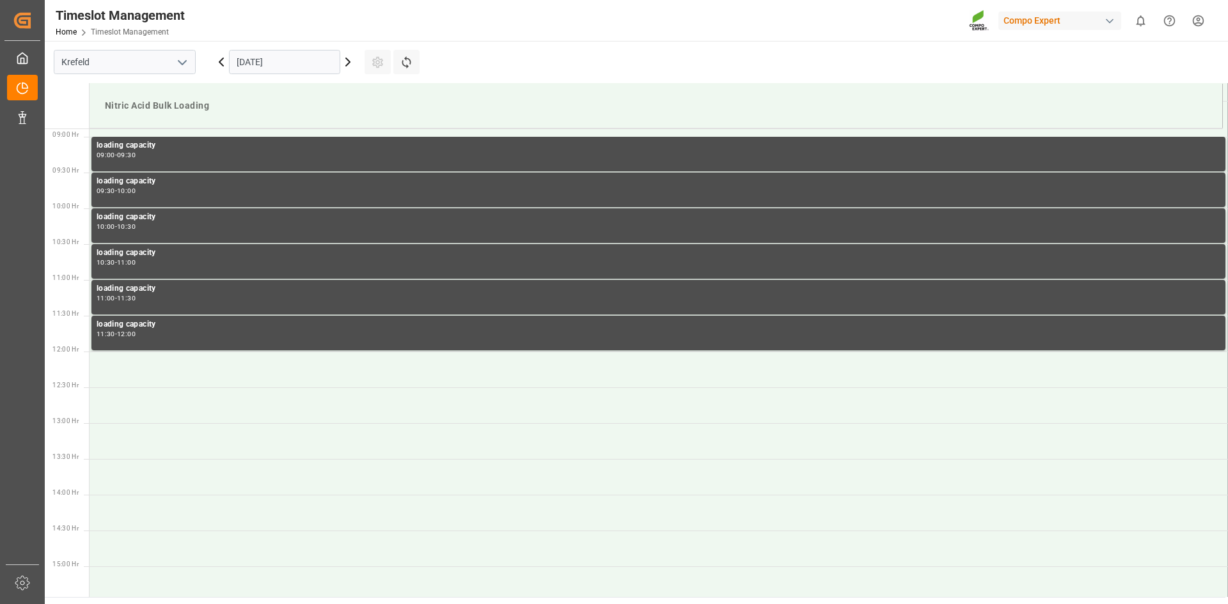
click at [349, 59] on icon at bounding box center [347, 61] width 15 height 15
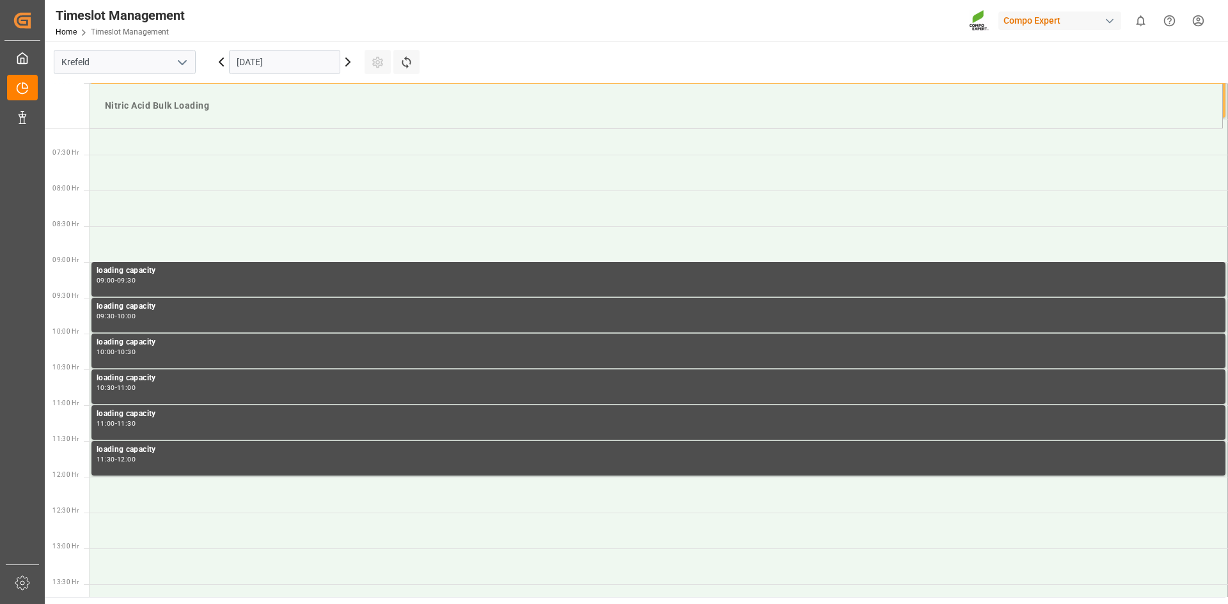
scroll to position [228, 0]
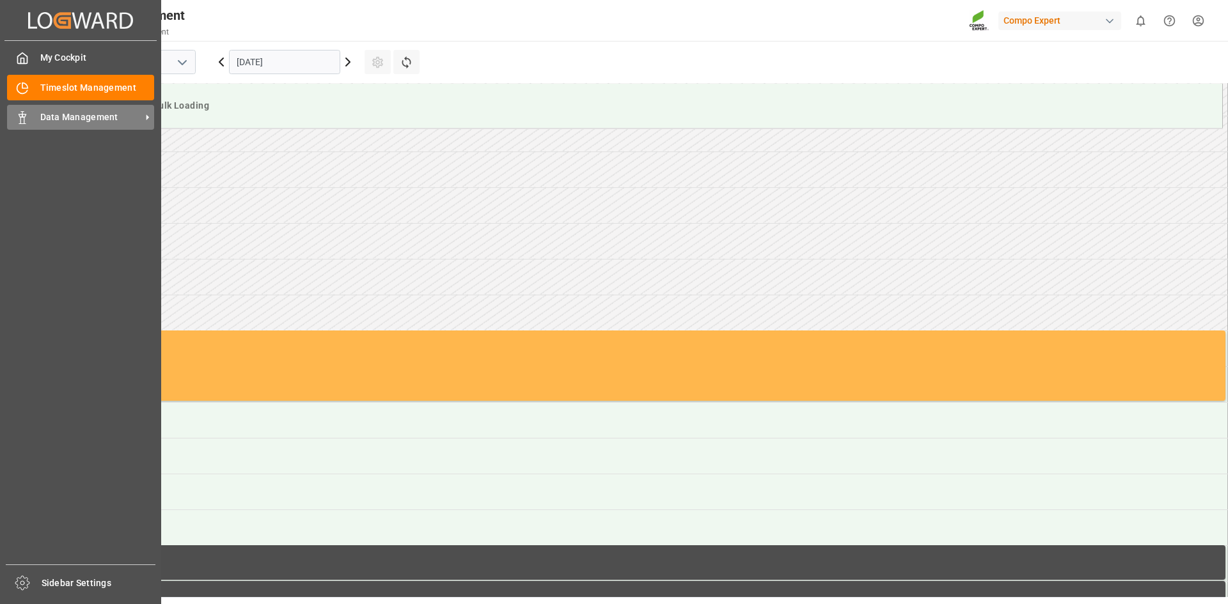
click at [100, 116] on span "Data Management" at bounding box center [90, 117] width 101 height 13
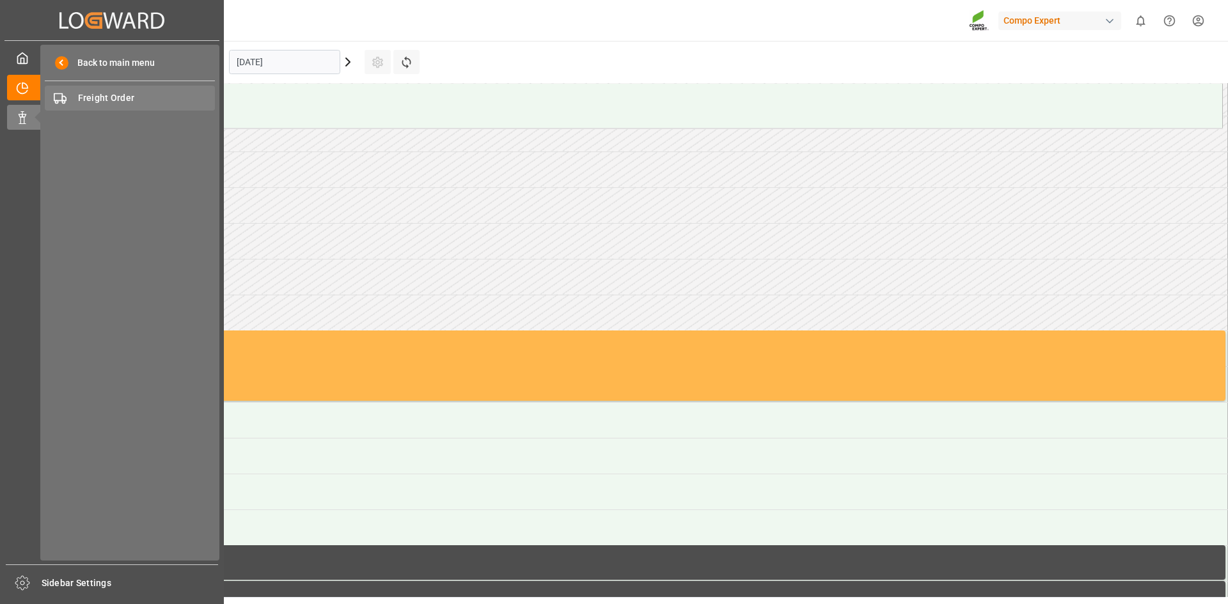
click at [118, 99] on span "Freight Order" at bounding box center [147, 97] width 138 height 13
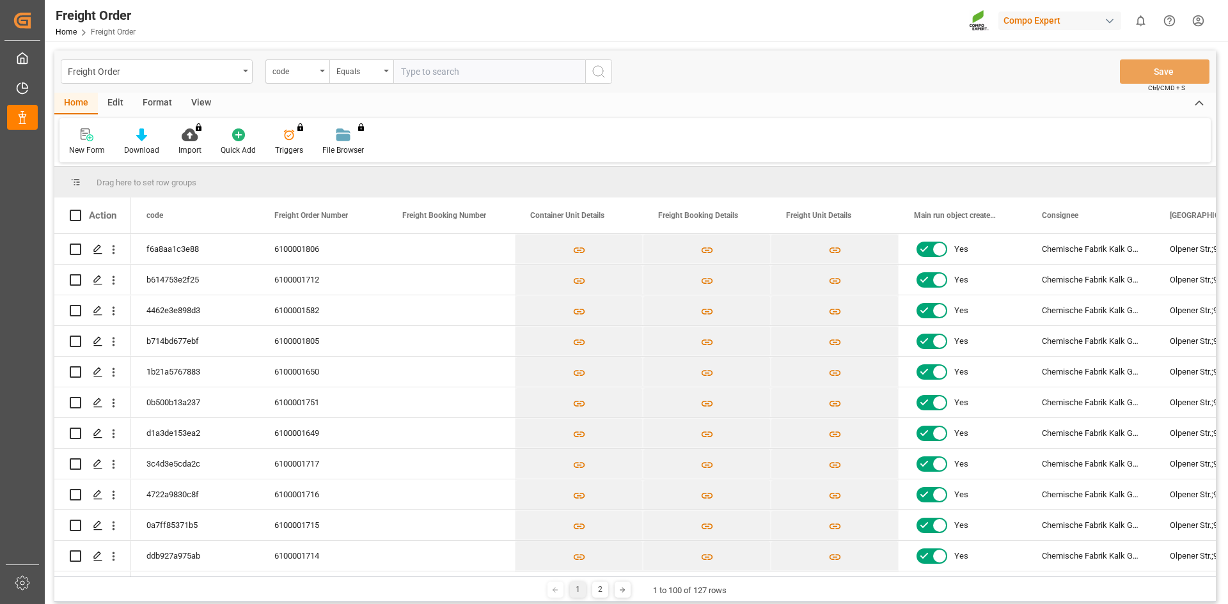
click at [475, 71] on input "text" at bounding box center [489, 71] width 192 height 24
type input "6100001715"
click at [322, 74] on div "code" at bounding box center [297, 71] width 64 height 24
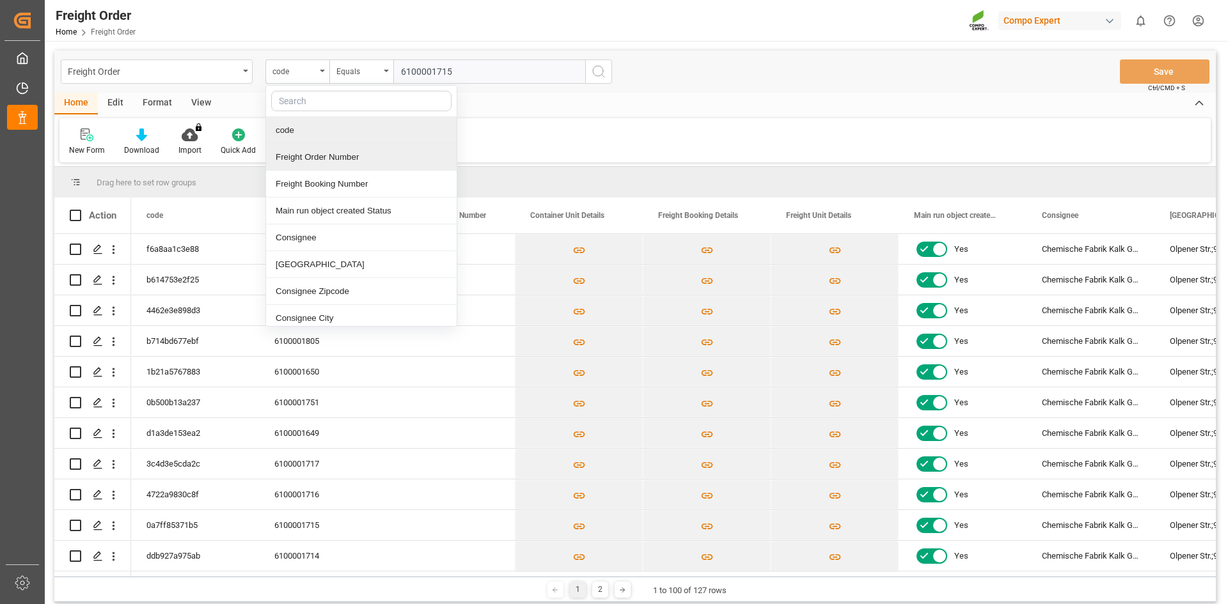
click at [368, 161] on div "Freight Order Number" at bounding box center [361, 157] width 191 height 27
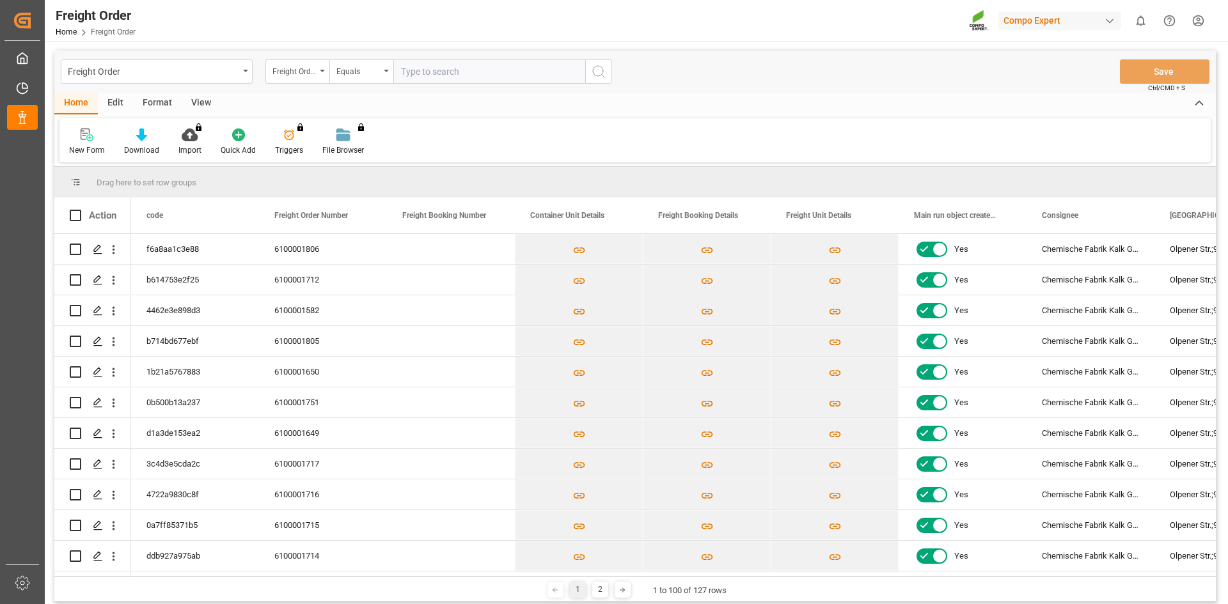
click at [439, 84] on div "Freight Order Freight Order Number Equals Save Ctrl/CMD + S" at bounding box center [635, 72] width 1162 height 42
click at [442, 77] on input "text" at bounding box center [489, 71] width 192 height 24
type input "6100001715"
click at [606, 75] on icon "search button" at bounding box center [598, 71] width 15 height 15
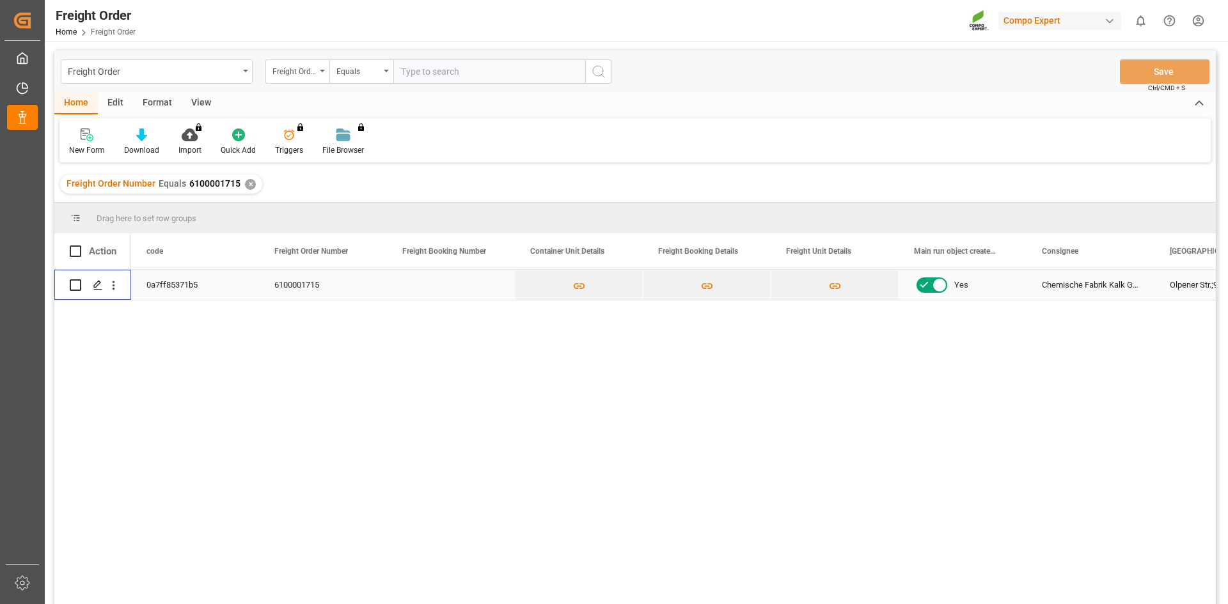
click at [77, 285] on input "Press Space to toggle row selection (unchecked)" at bounding box center [76, 286] width 12 height 12
checkbox input "true"
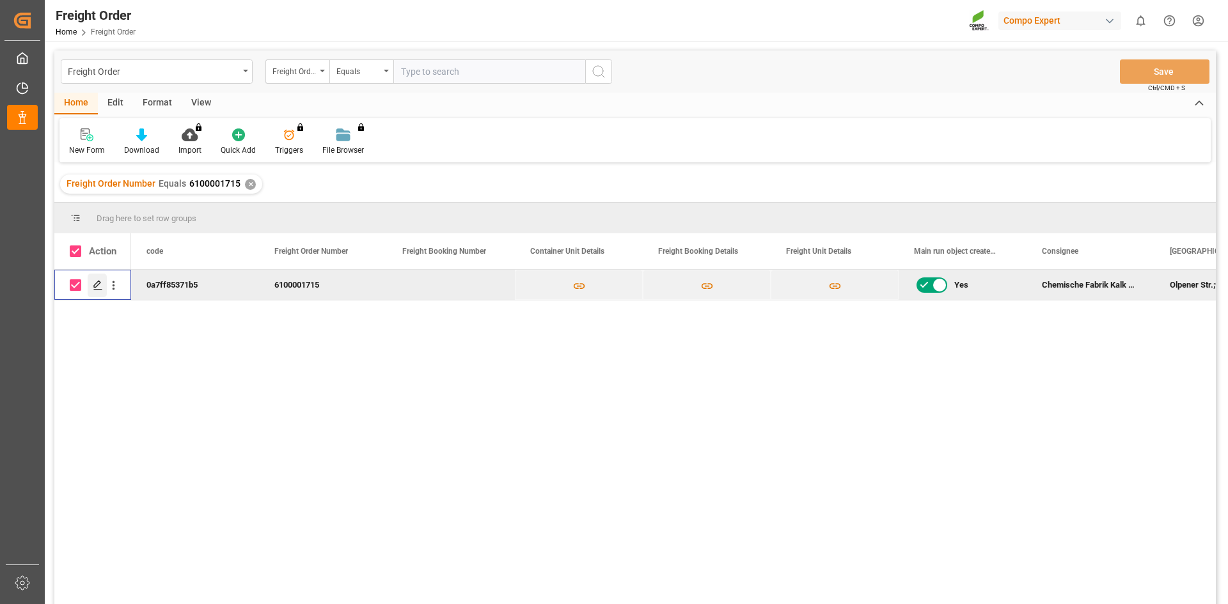
click at [103, 286] on div "Press SPACE to deselect this row." at bounding box center [97, 286] width 19 height 24
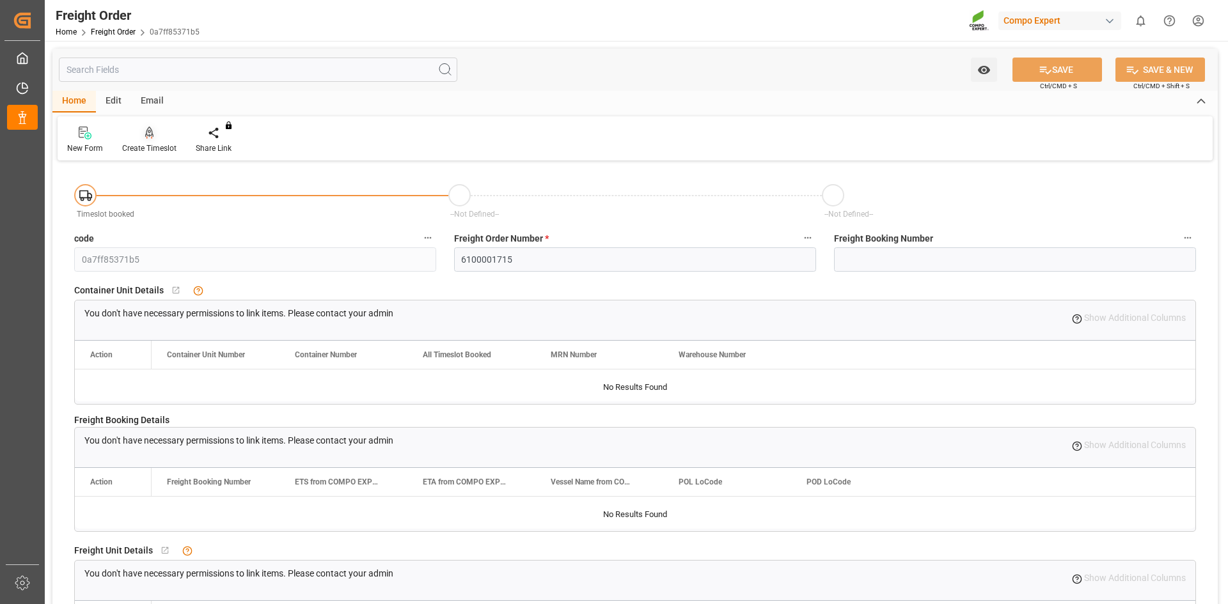
click at [157, 136] on div at bounding box center [149, 132] width 54 height 13
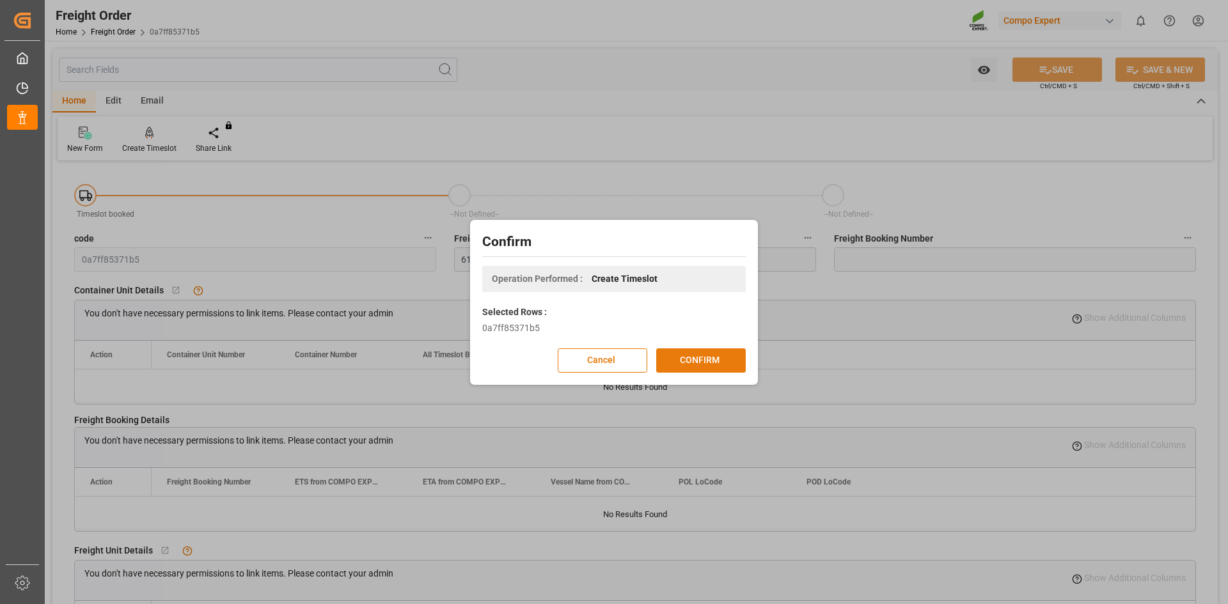
click at [715, 363] on button "CONFIRM" at bounding box center [701, 361] width 90 height 24
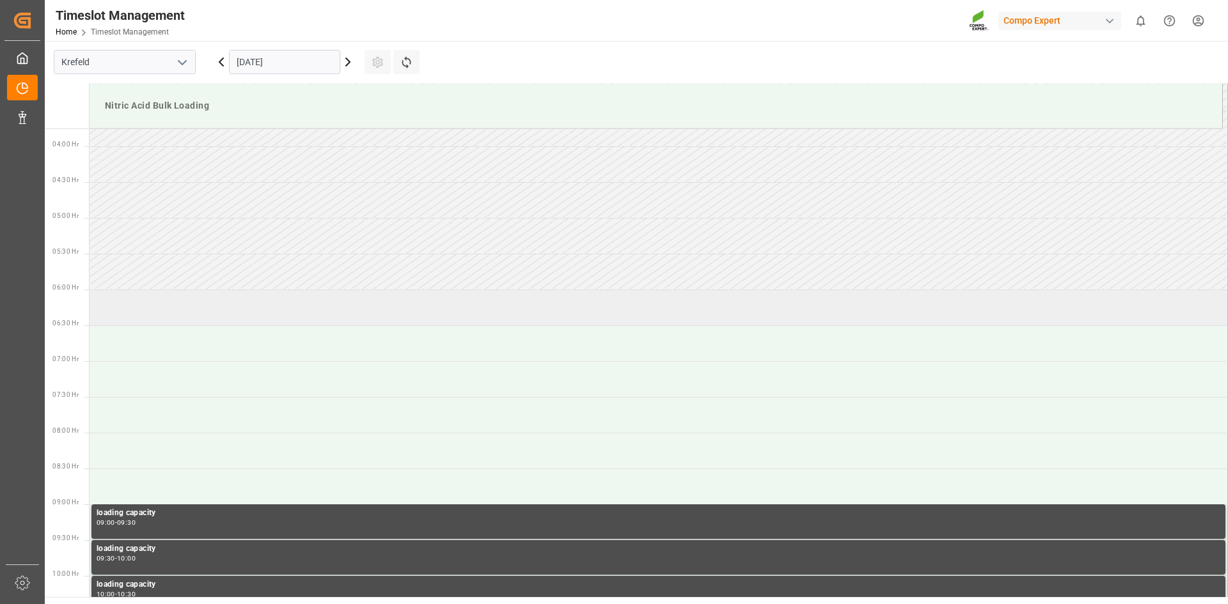
scroll to position [253, 0]
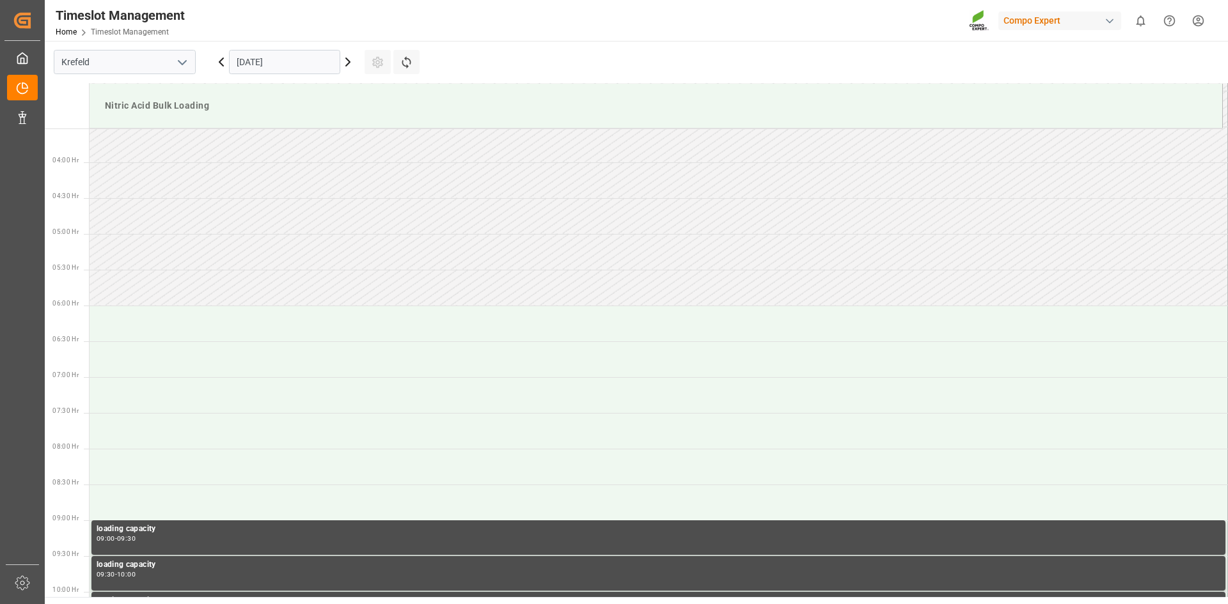
click at [351, 61] on icon at bounding box center [347, 61] width 15 height 15
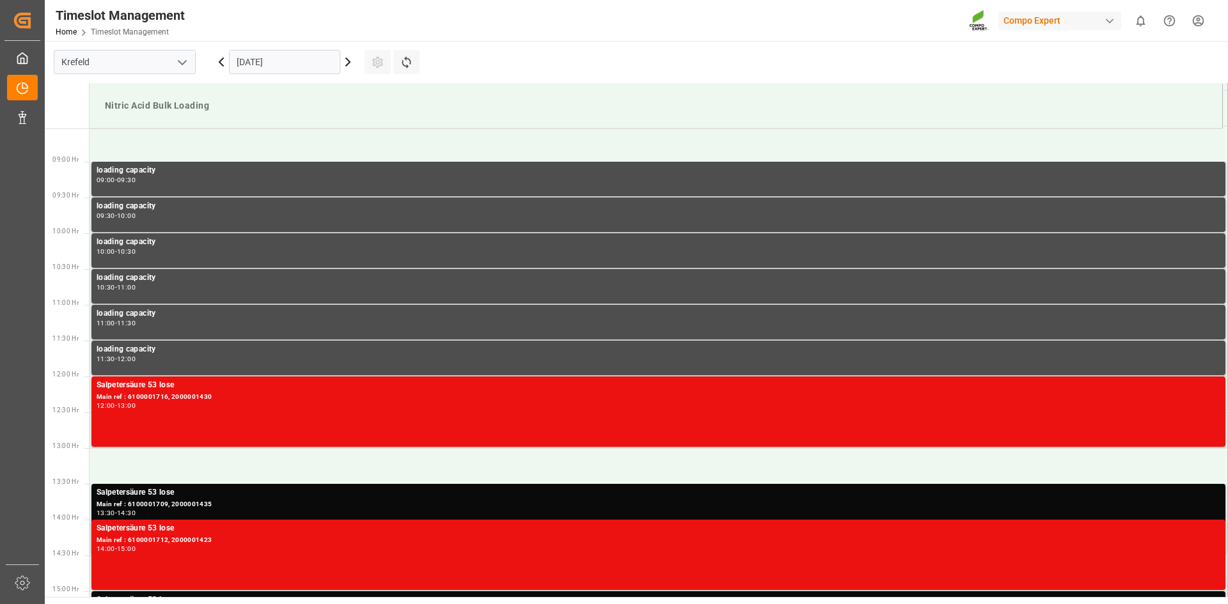
scroll to position [636, 0]
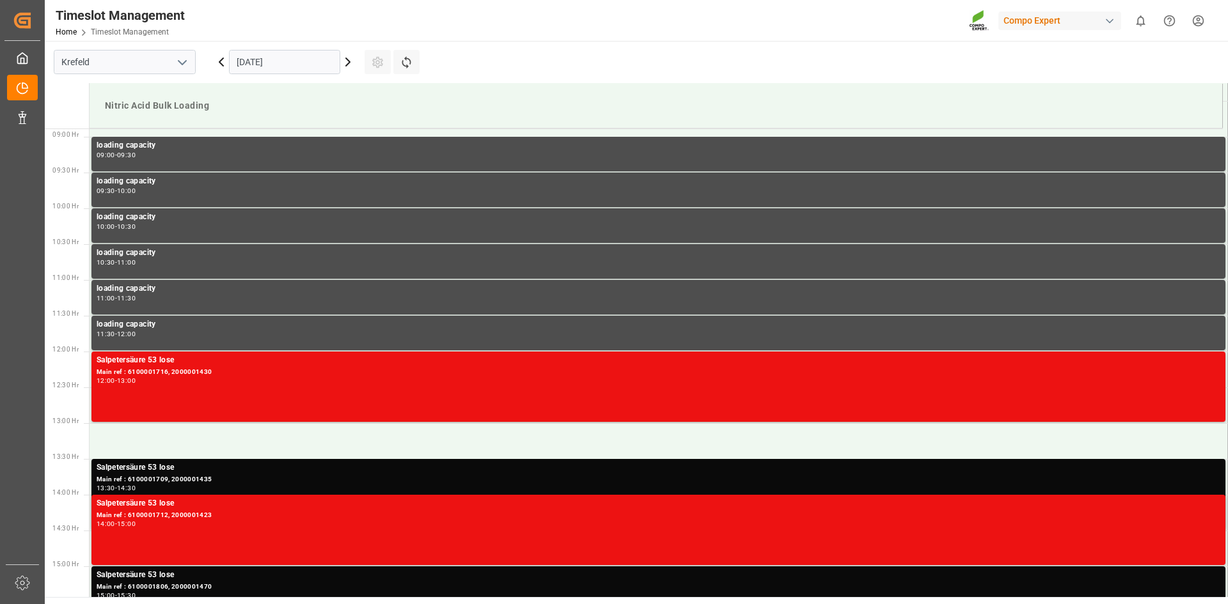
click at [351, 61] on icon at bounding box center [347, 61] width 15 height 15
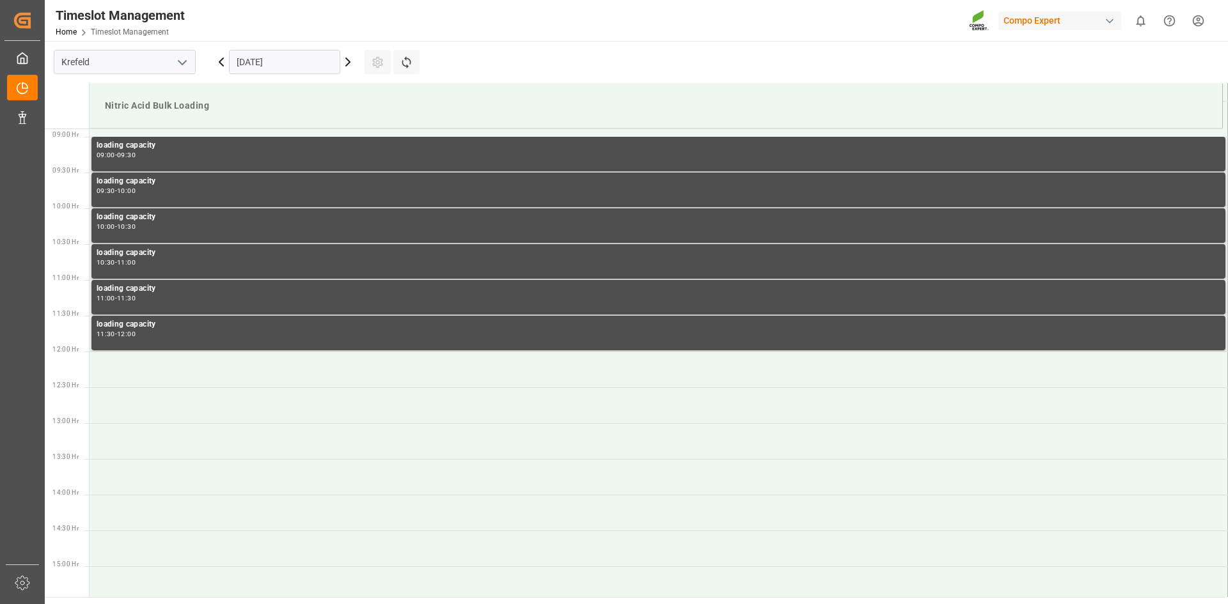
click at [349, 60] on icon at bounding box center [347, 61] width 15 height 15
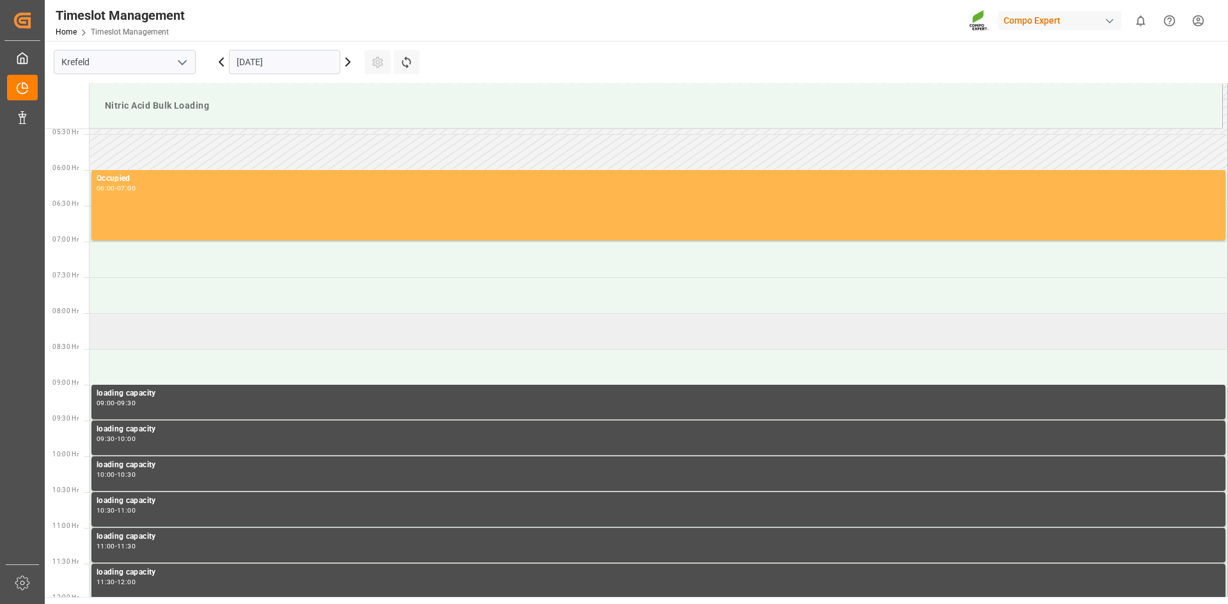
scroll to position [381, 0]
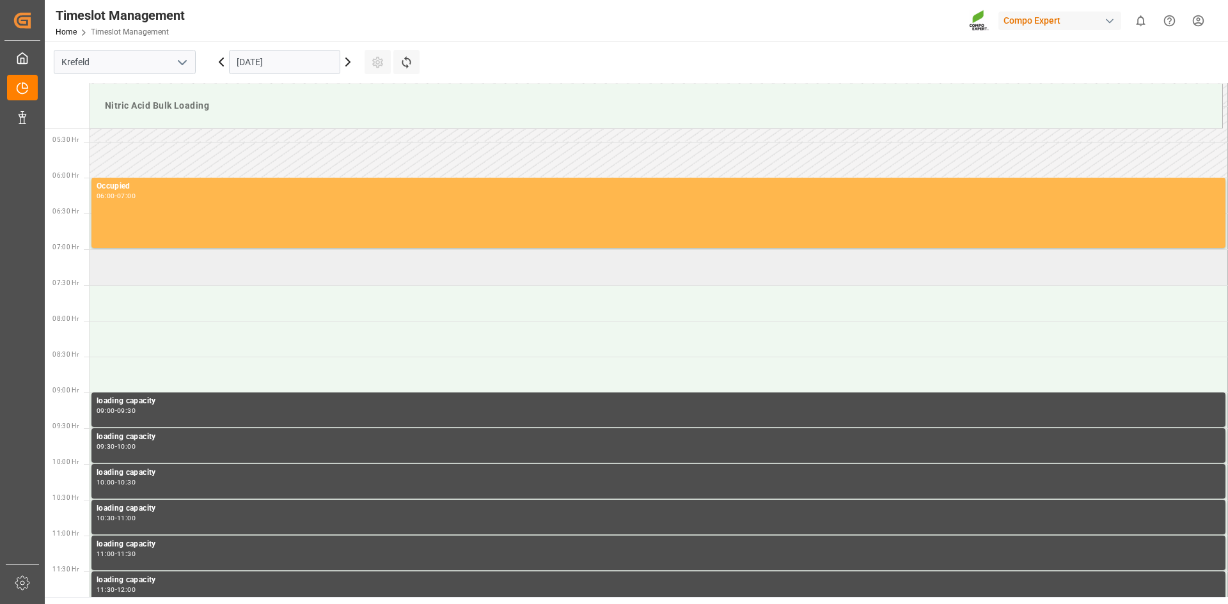
click at [146, 272] on td at bounding box center [659, 267] width 1139 height 36
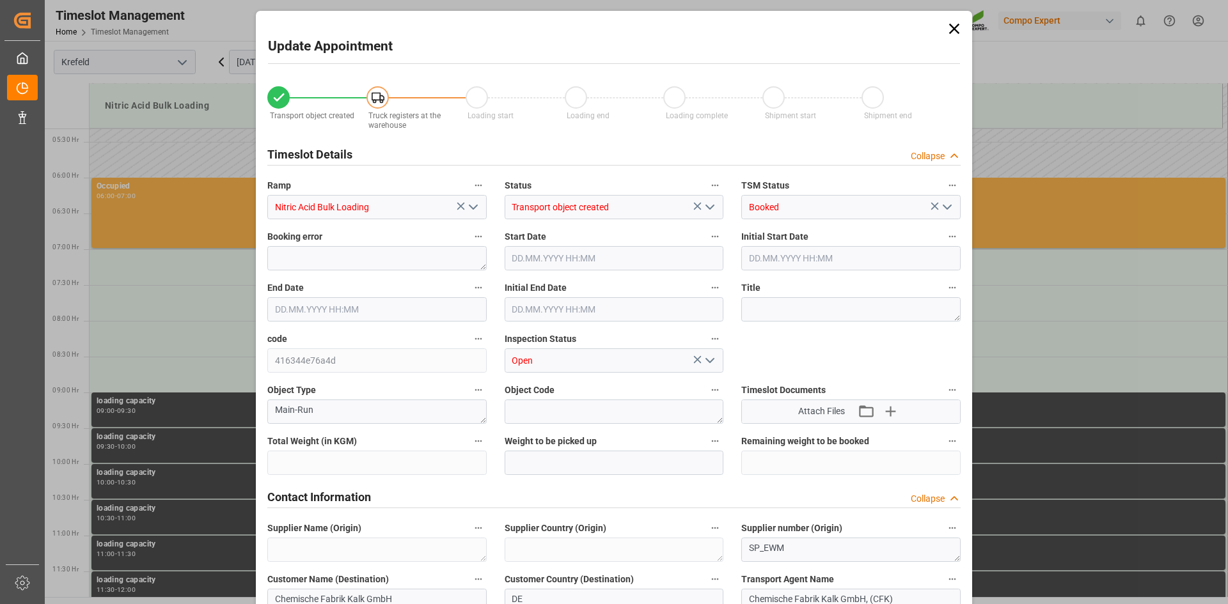
type input "23000"
type input "0"
type input "12.09.2025 07:00"
type input "12.09.2025 07:30"
type input "04.09.2025 13:39"
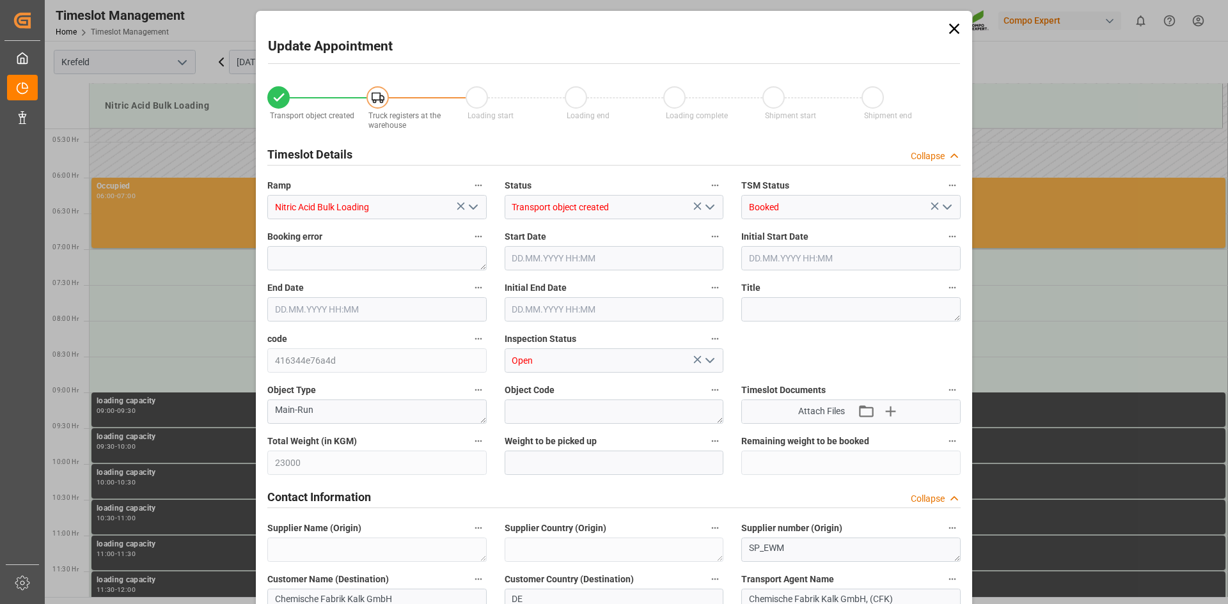
type input "09.09.2025 08:01"
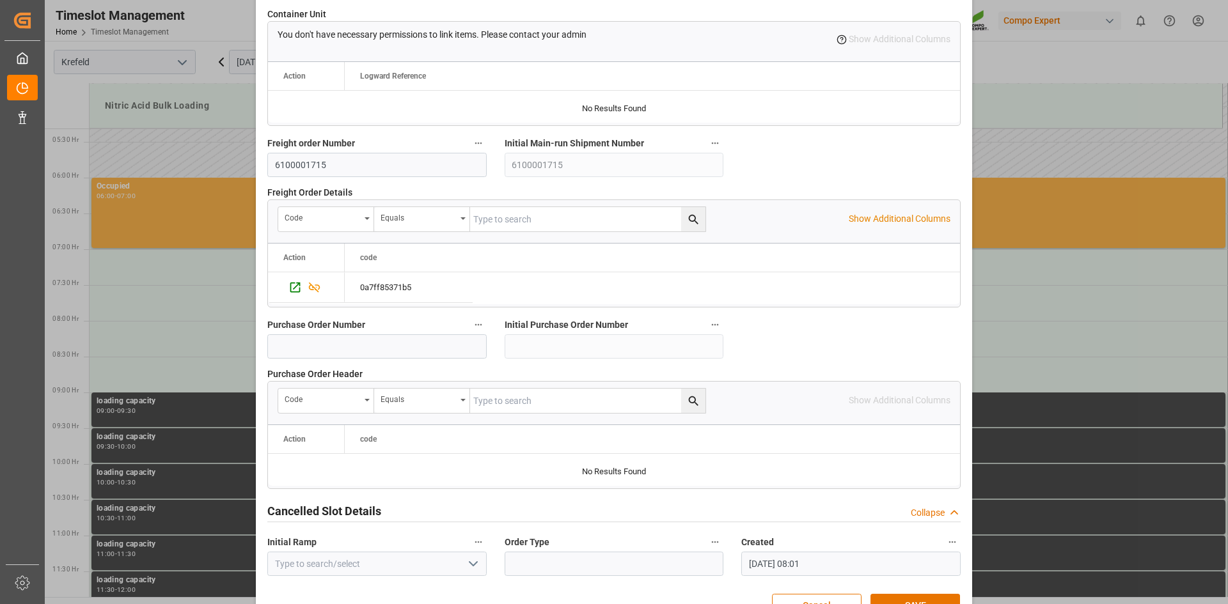
scroll to position [1167, 0]
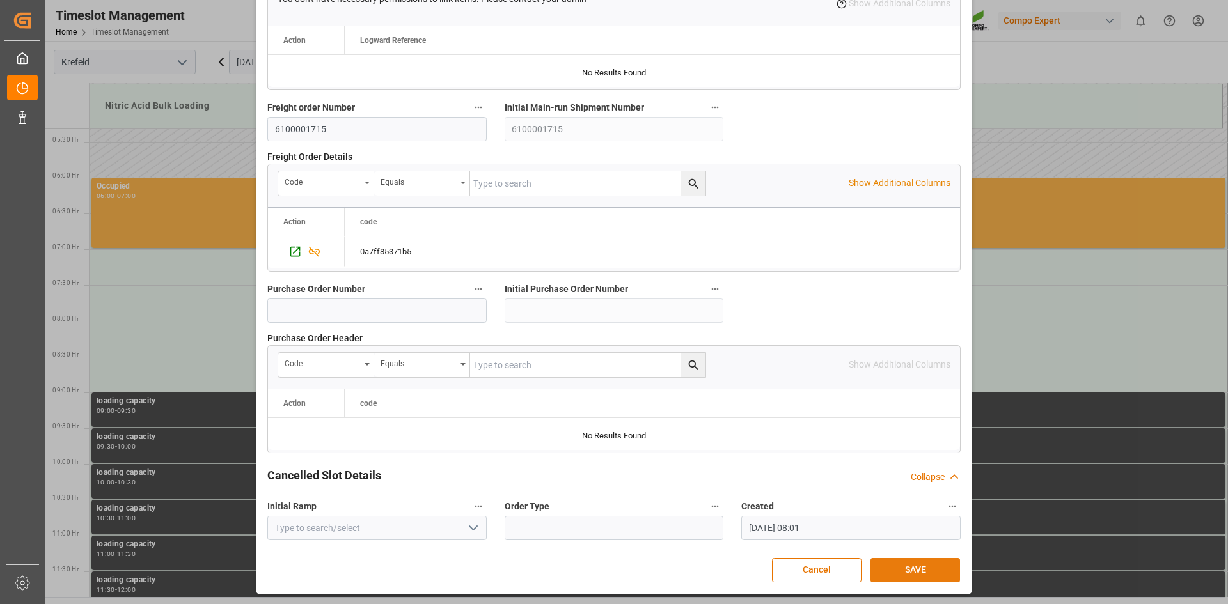
click at [923, 571] on button "SAVE" at bounding box center [916, 570] width 90 height 24
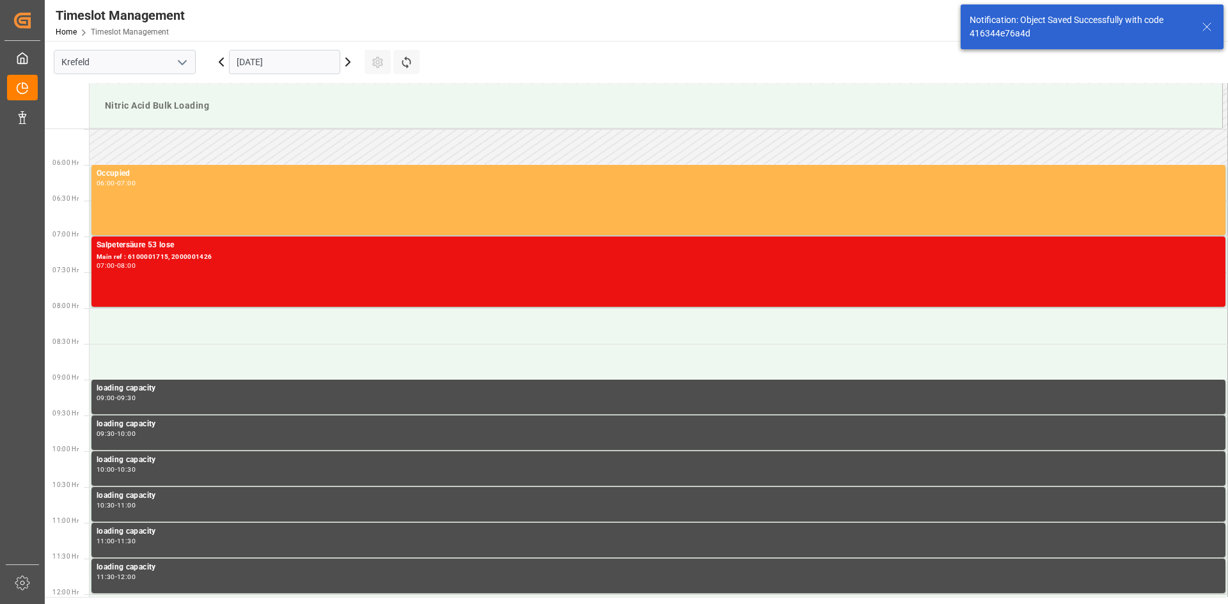
scroll to position [422, 0]
